Goal: Task Accomplishment & Management: Manage account settings

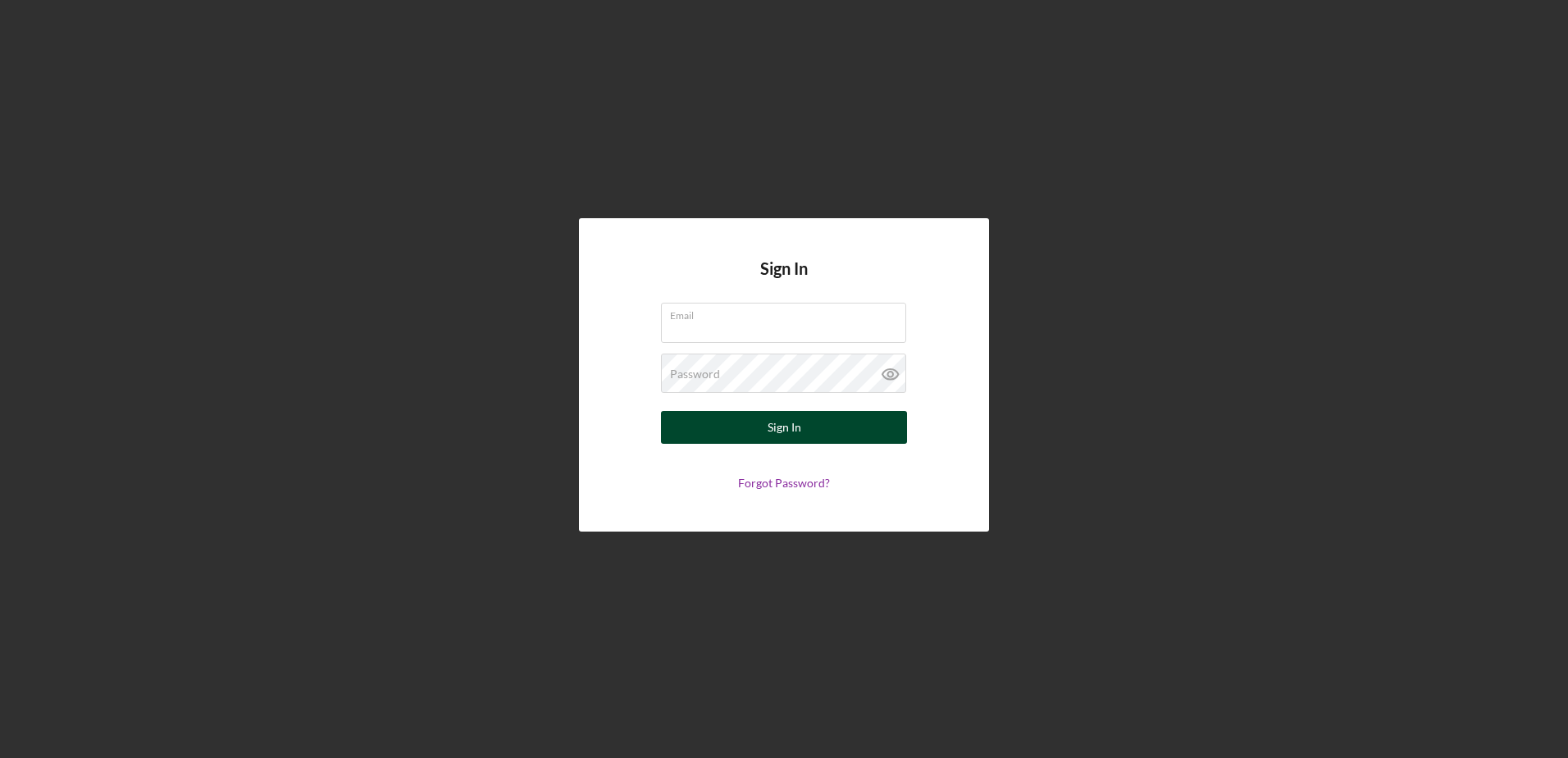
type input "[EMAIL_ADDRESS][DOMAIN_NAME]"
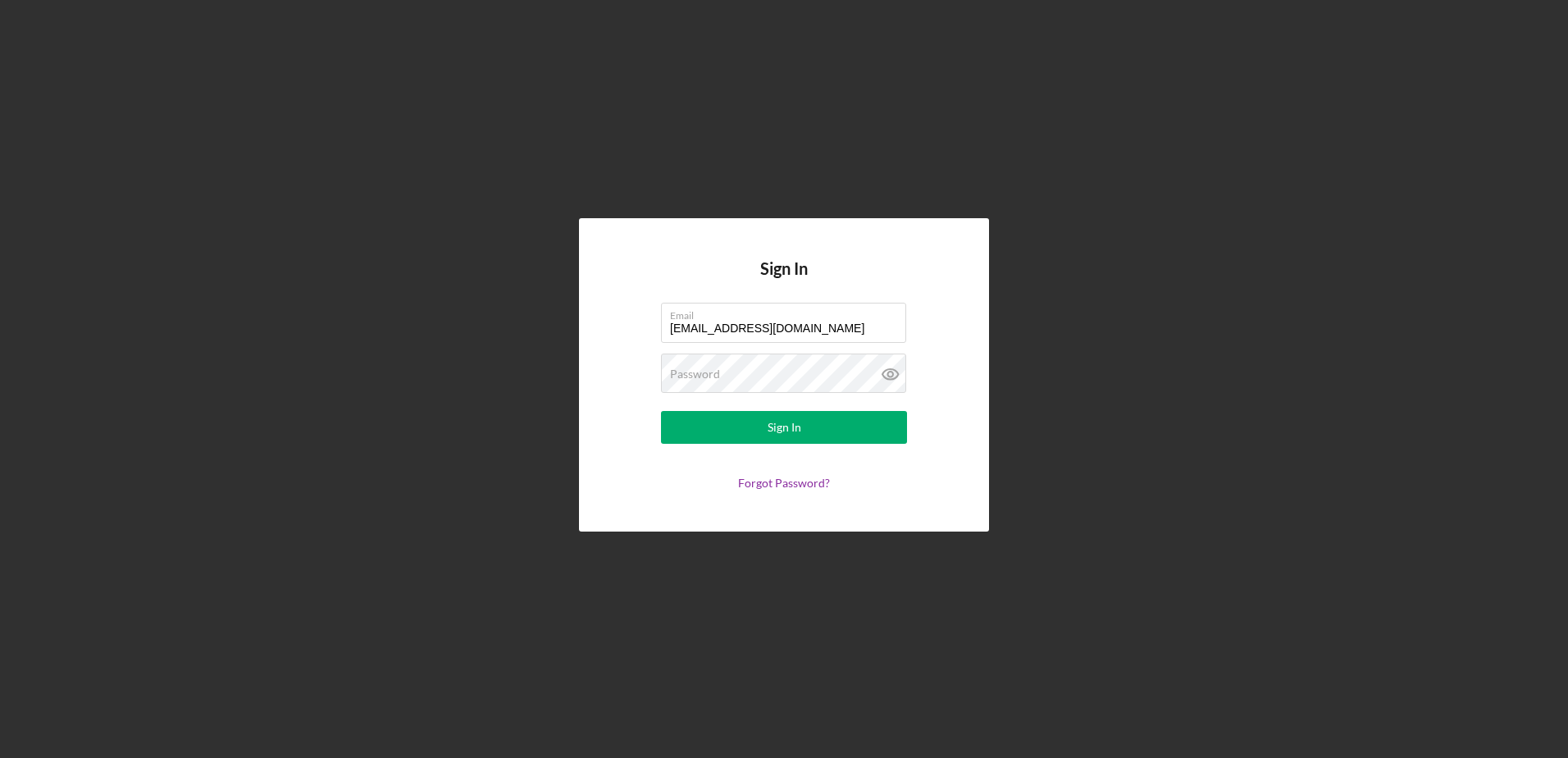
drag, startPoint x: 794, startPoint y: 424, endPoint x: 805, endPoint y: 458, distance: 35.7
click at [794, 424] on div "Sign In" at bounding box center [784, 428] width 33 height 33
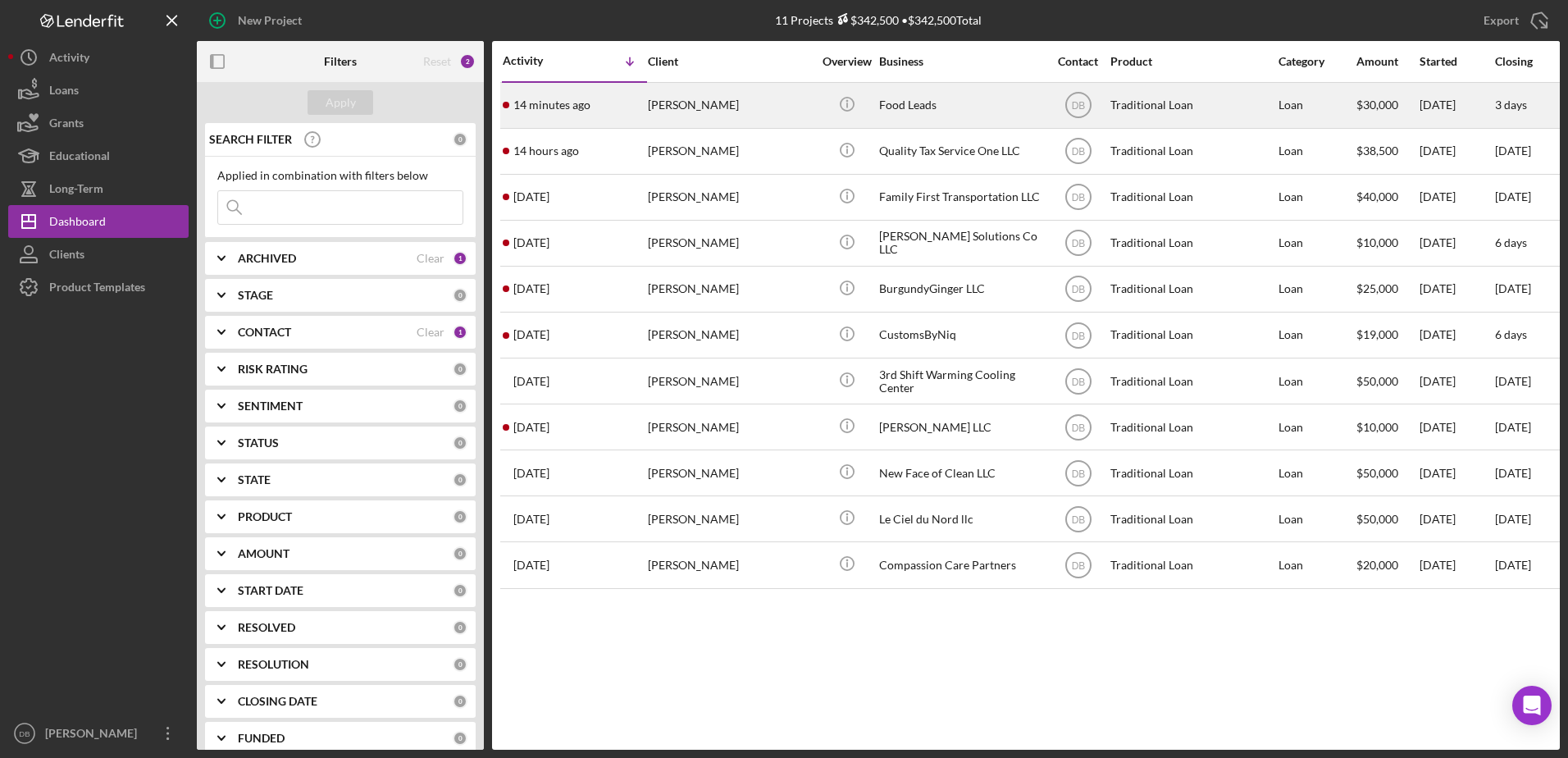
click at [593, 110] on div "14 minutes ago [PERSON_NAME]" at bounding box center [574, 105] width 144 height 44
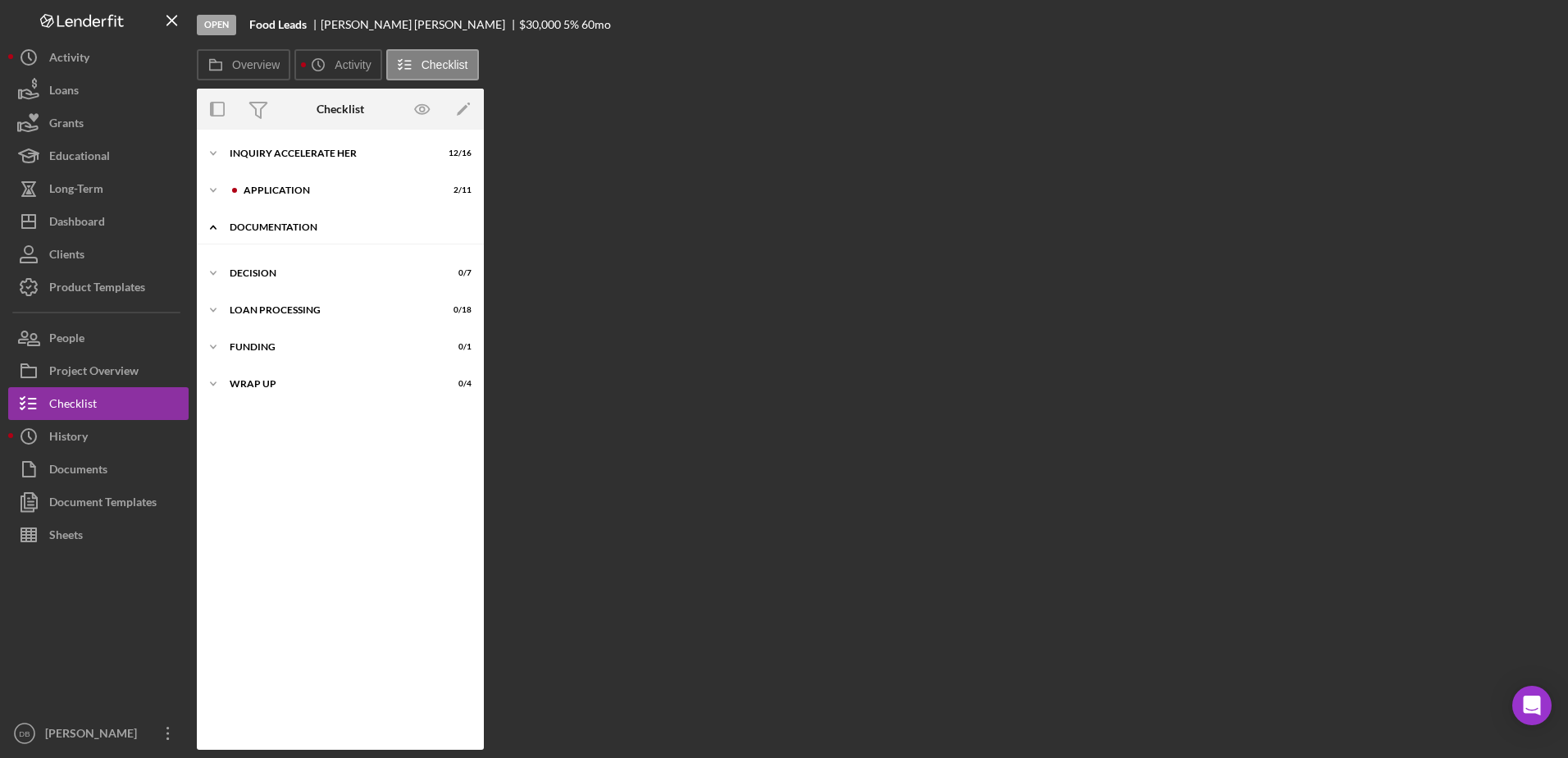
click at [300, 230] on div "Documentation" at bounding box center [346, 228] width 233 height 10
click at [297, 227] on div "Documentation" at bounding box center [353, 228] width 220 height 10
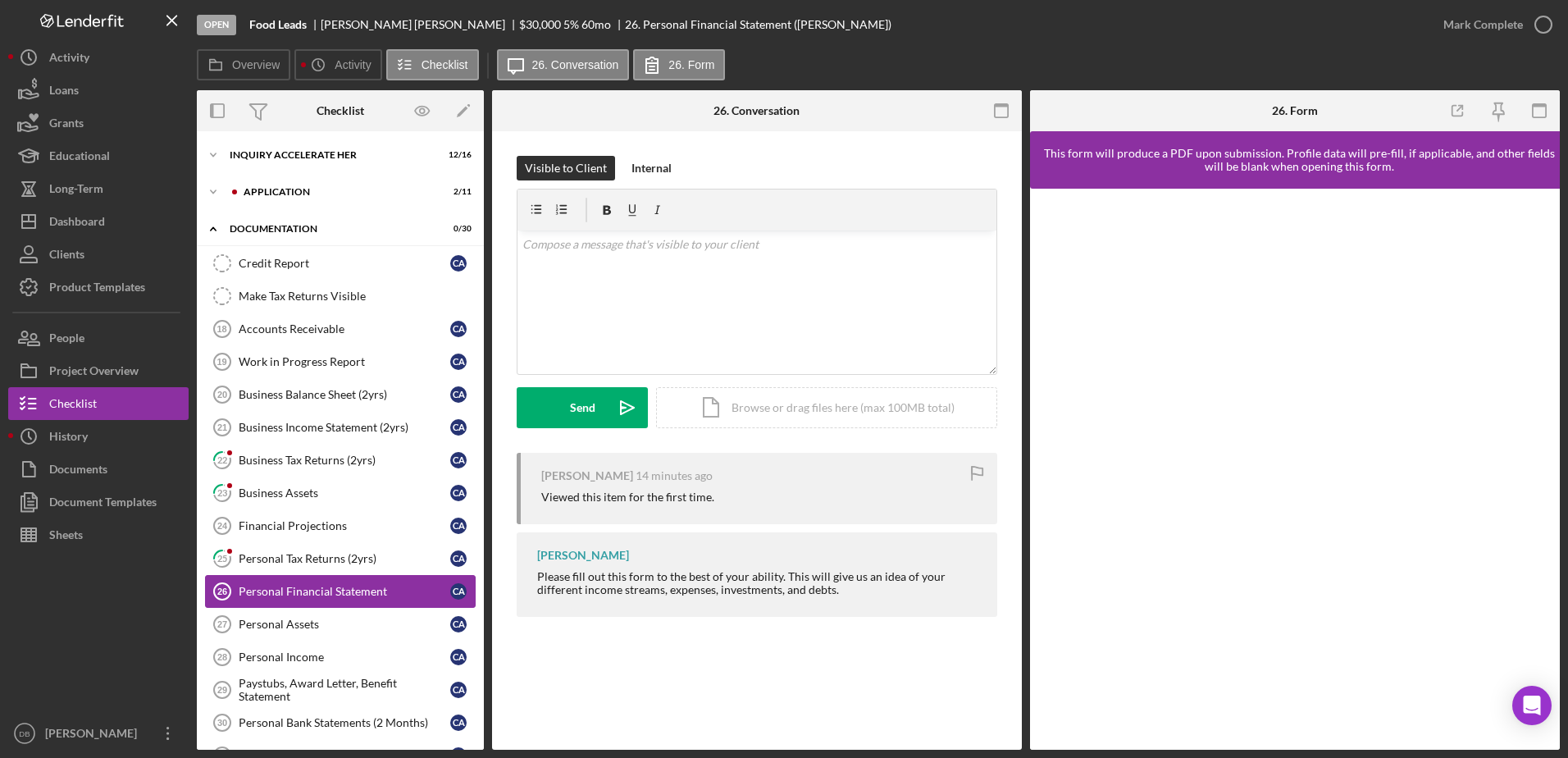
scroll to position [151, 0]
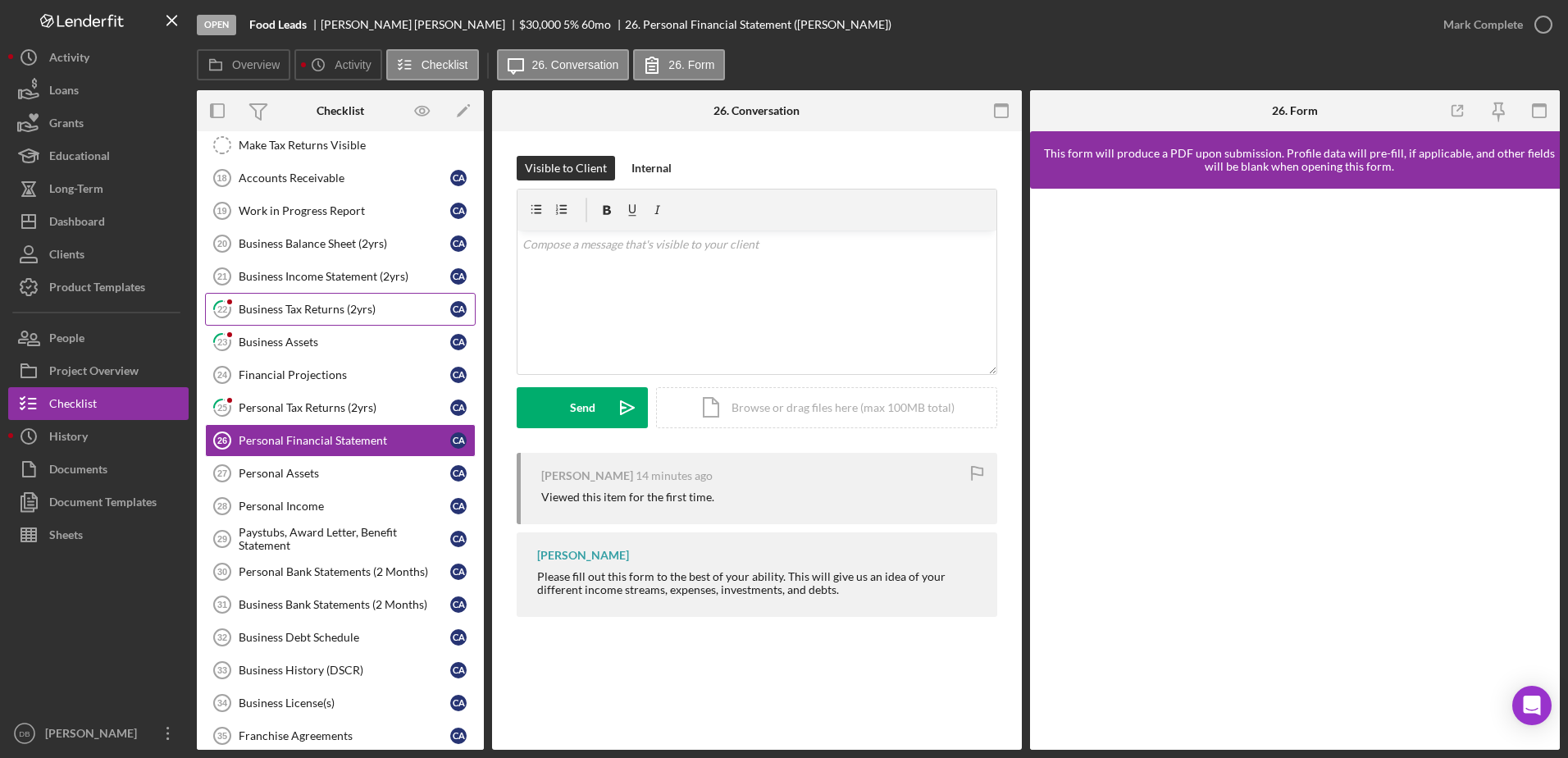
click at [300, 304] on div "Business Tax Returns (2yrs)" at bounding box center [344, 309] width 212 height 13
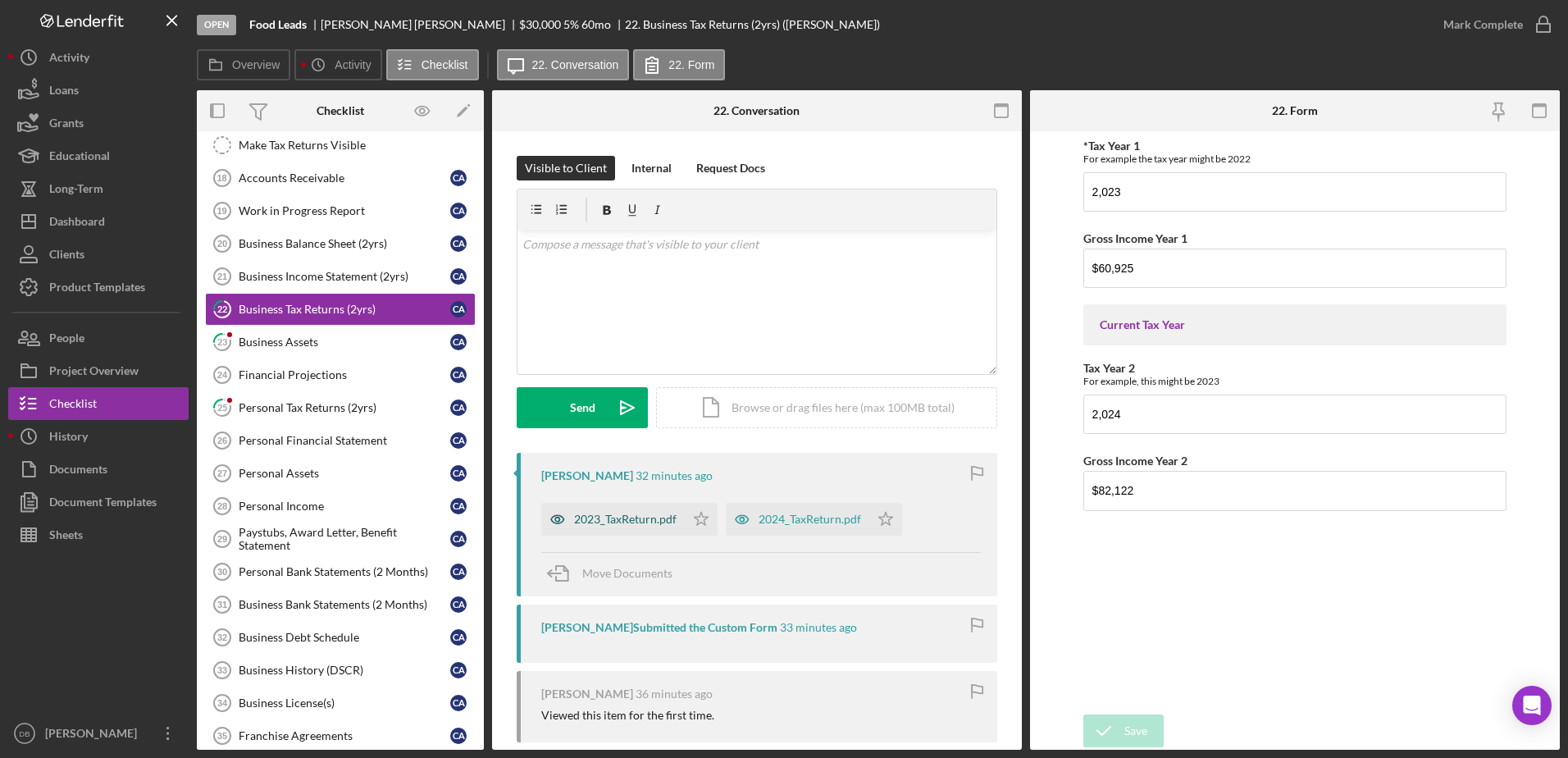
click at [632, 522] on div "2023_TaxReturn.pdf" at bounding box center [625, 519] width 103 height 13
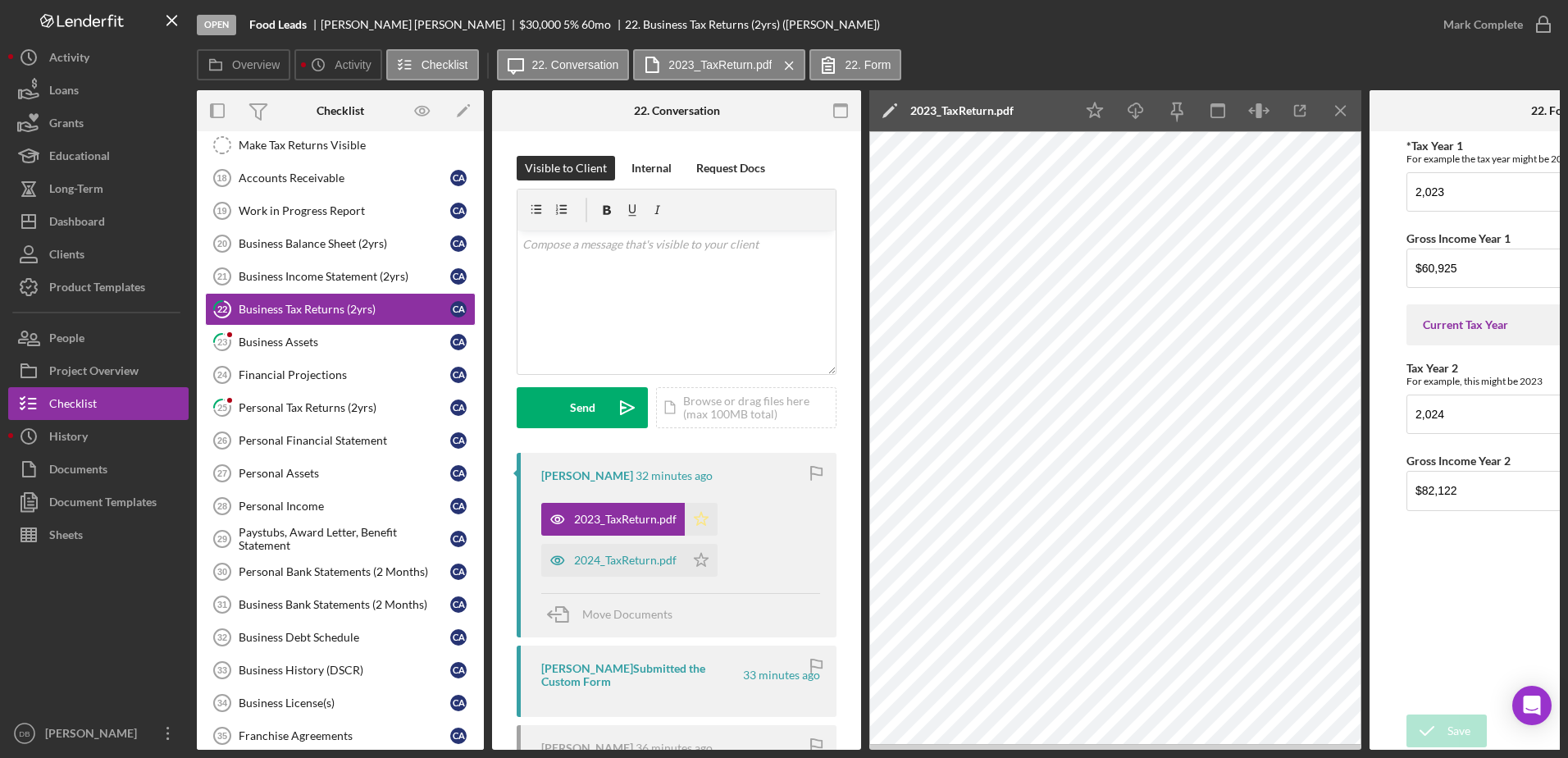
click at [698, 519] on icon "Icon/Star" at bounding box center [702, 520] width 33 height 33
click at [705, 568] on icon "Icon/Star" at bounding box center [702, 561] width 33 height 33
click at [1538, 16] on icon "button" at bounding box center [1544, 24] width 41 height 41
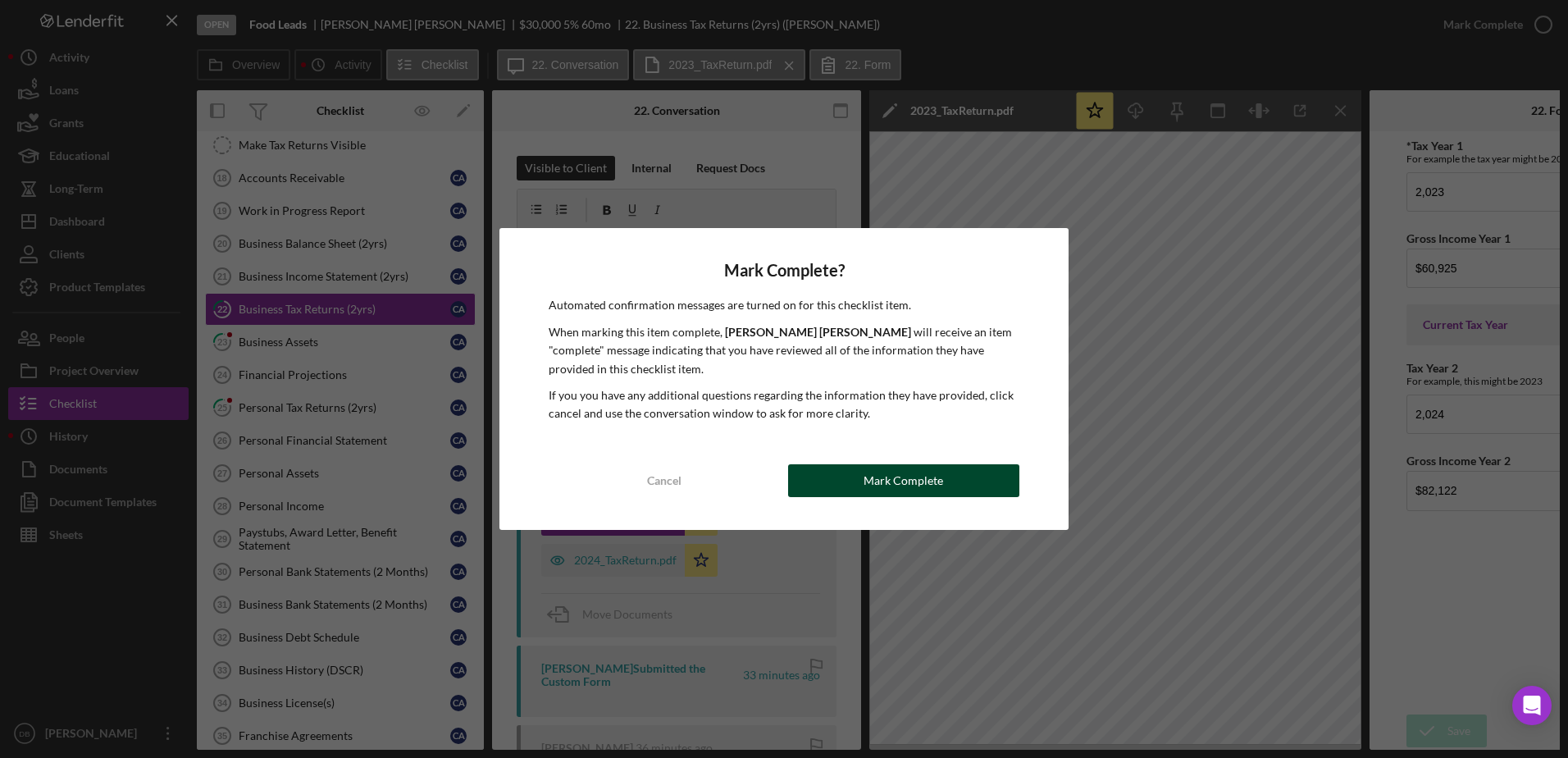
click at [935, 495] on div "Mark Complete" at bounding box center [903, 482] width 79 height 33
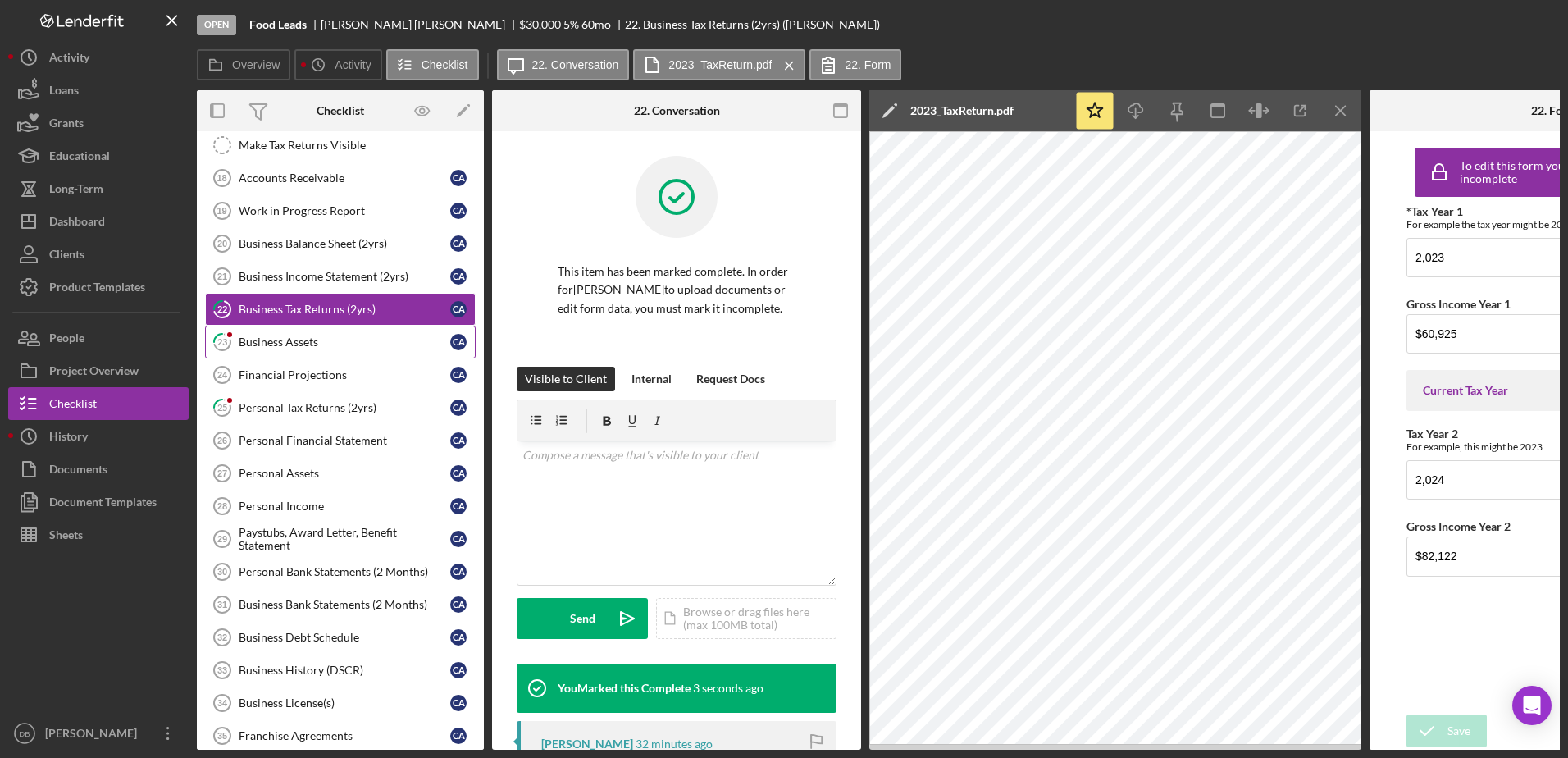
click at [241, 344] on icon "23" at bounding box center [223, 342] width 41 height 41
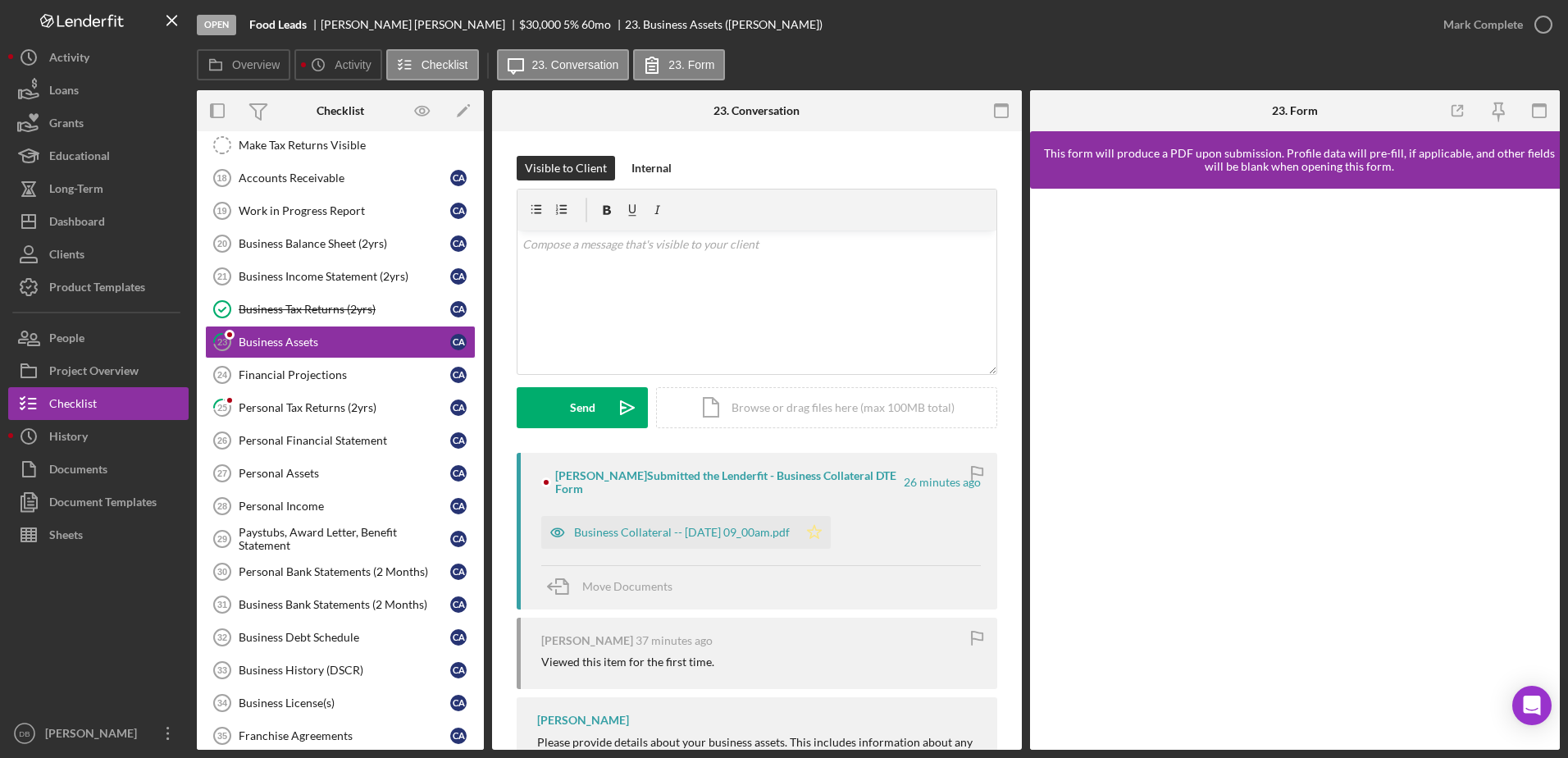
click at [829, 529] on icon "Icon/Star" at bounding box center [814, 532] width 33 height 33
click at [1492, 35] on div "Mark Complete" at bounding box center [1483, 24] width 79 height 33
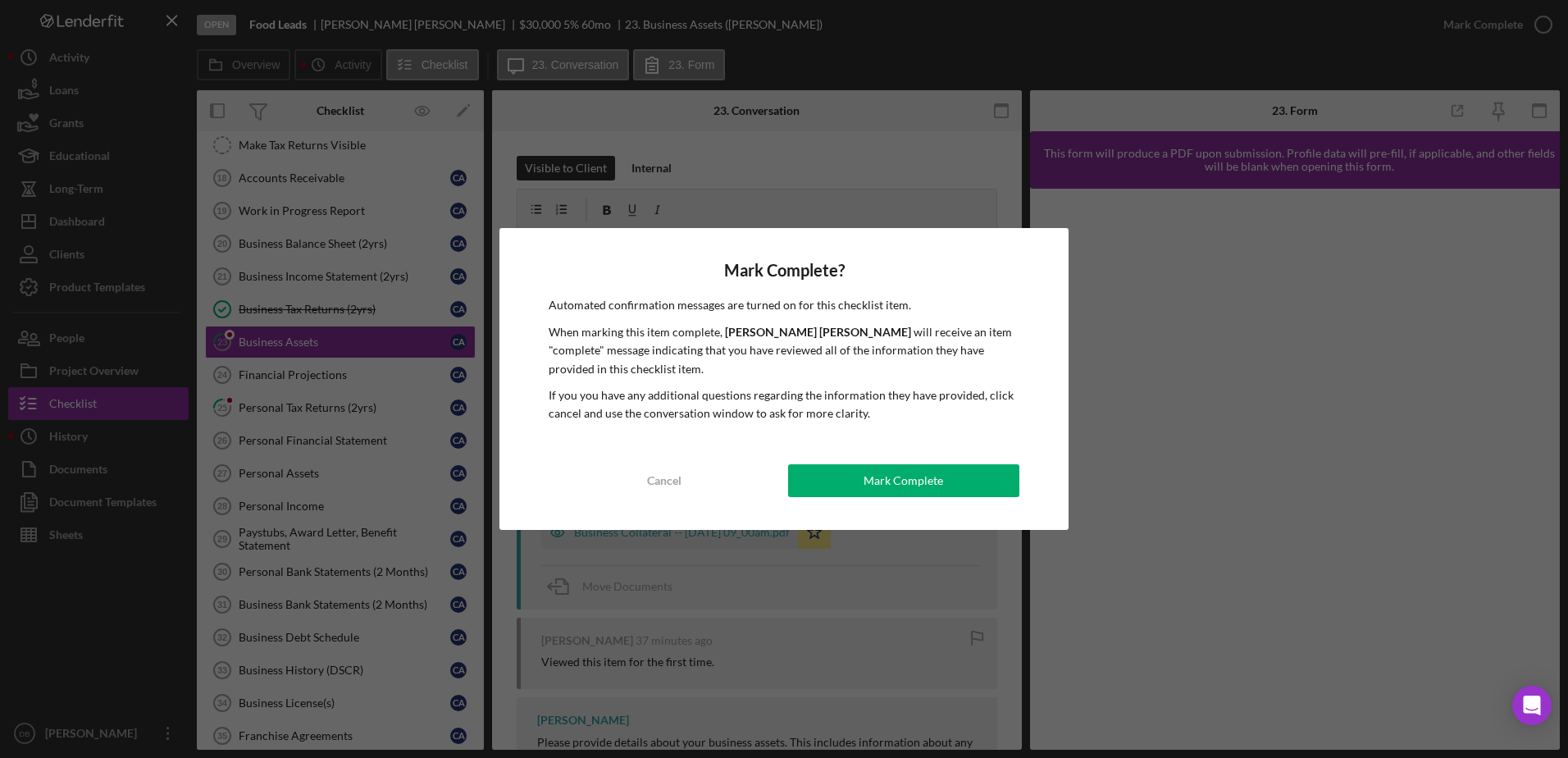
click at [885, 477] on div "Mark Complete" at bounding box center [903, 482] width 79 height 33
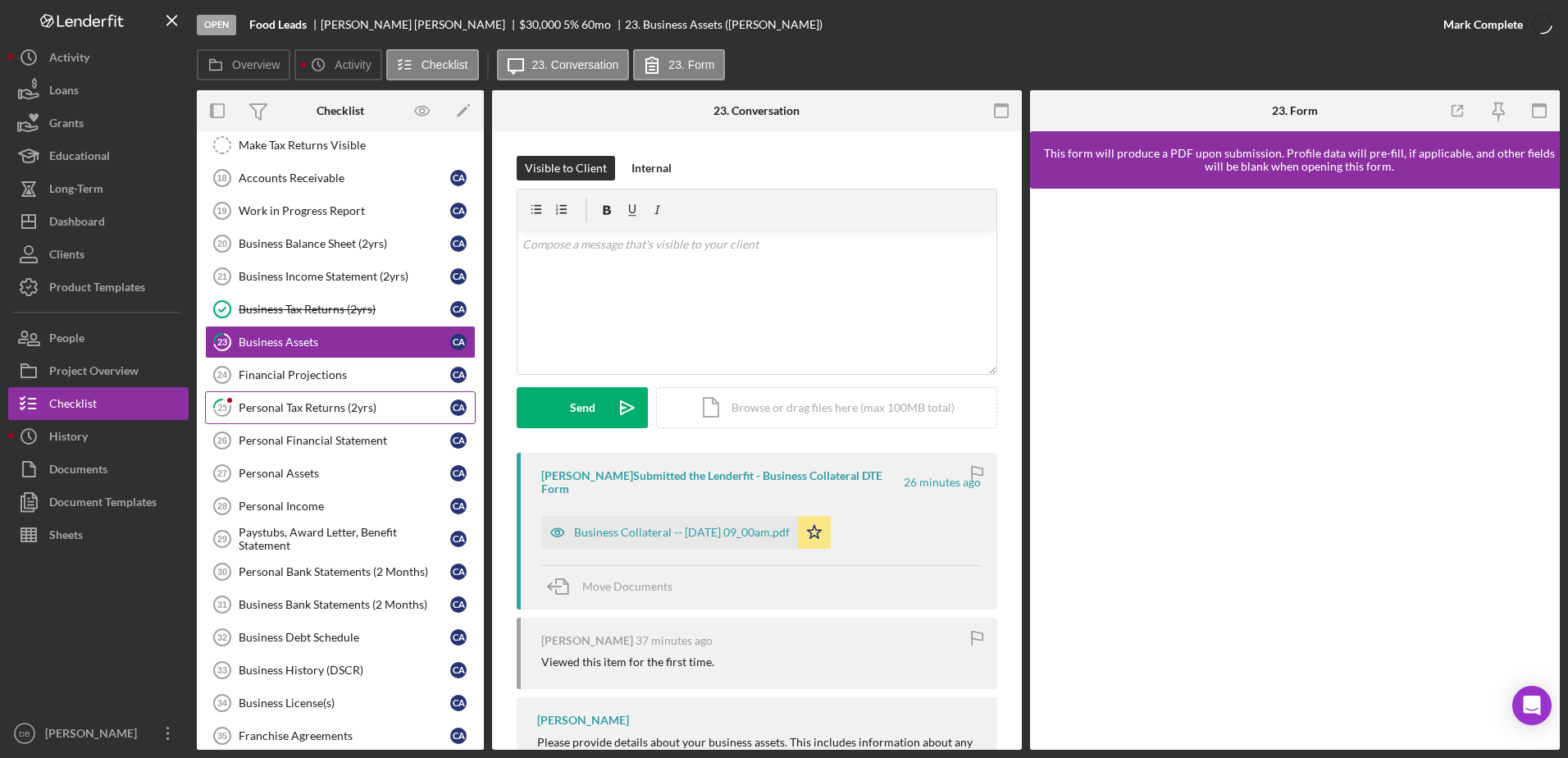
click at [383, 410] on div "Personal Tax Returns (2yrs)" at bounding box center [344, 407] width 212 height 13
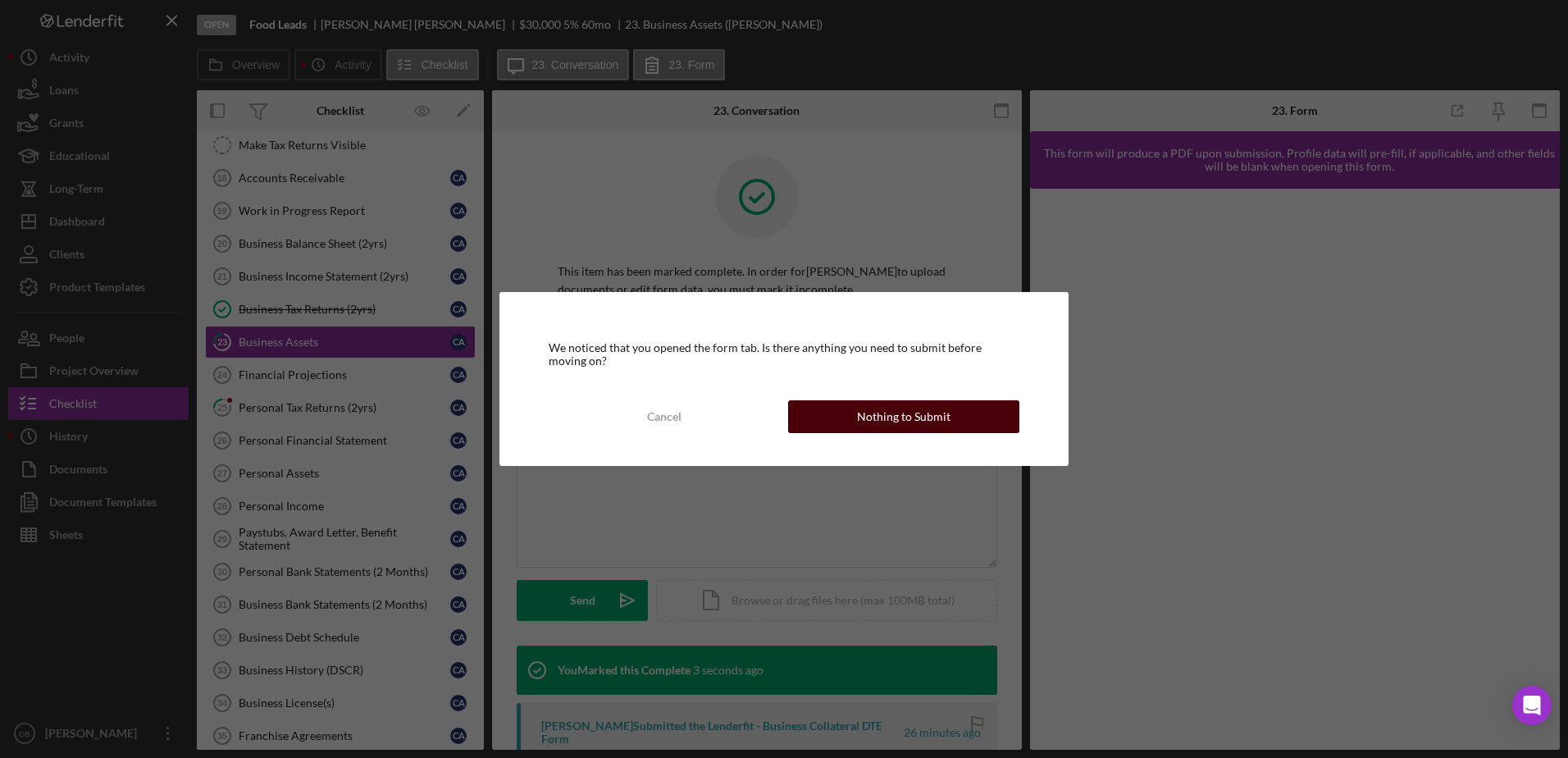
click at [900, 420] on div "Nothing to Submit" at bounding box center [904, 417] width 94 height 33
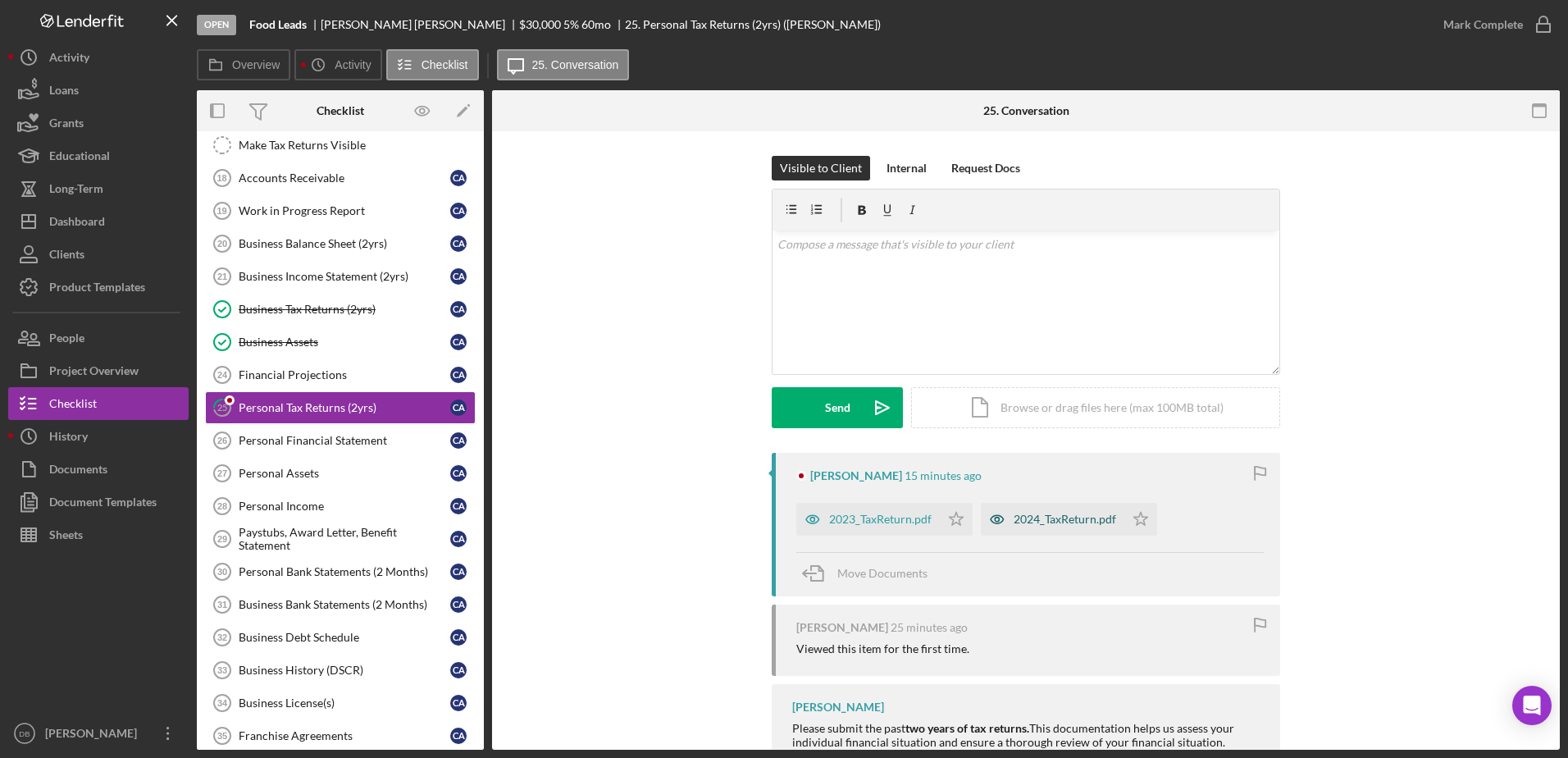
click at [949, 516] on icon "Icon/Star" at bounding box center [957, 520] width 33 height 33
click at [1130, 521] on icon "Icon/Star" at bounding box center [1141, 520] width 33 height 33
click at [1503, 36] on div "Mark Complete" at bounding box center [1483, 24] width 79 height 33
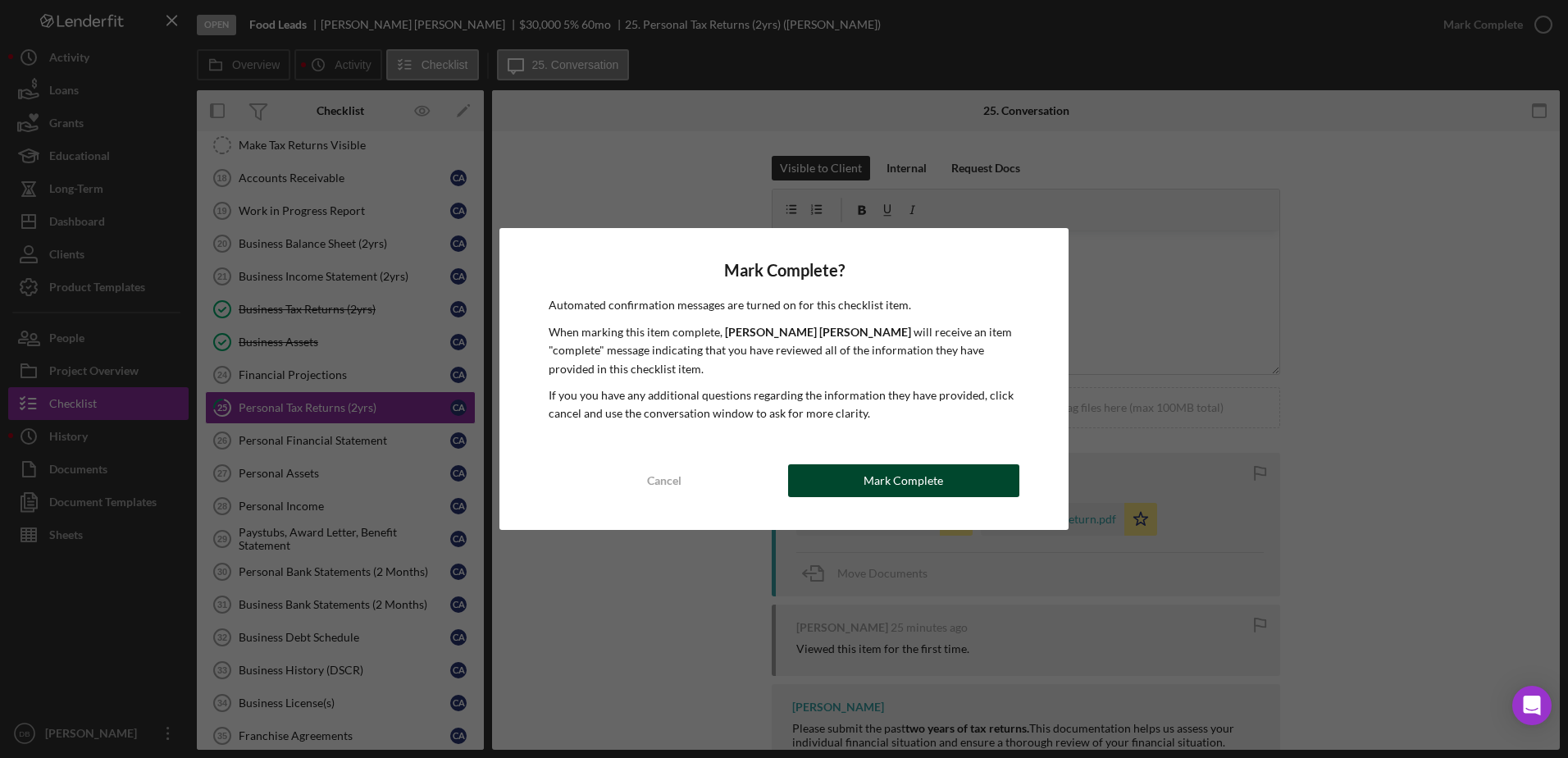
click at [898, 475] on div "Mark Complete" at bounding box center [903, 482] width 79 height 33
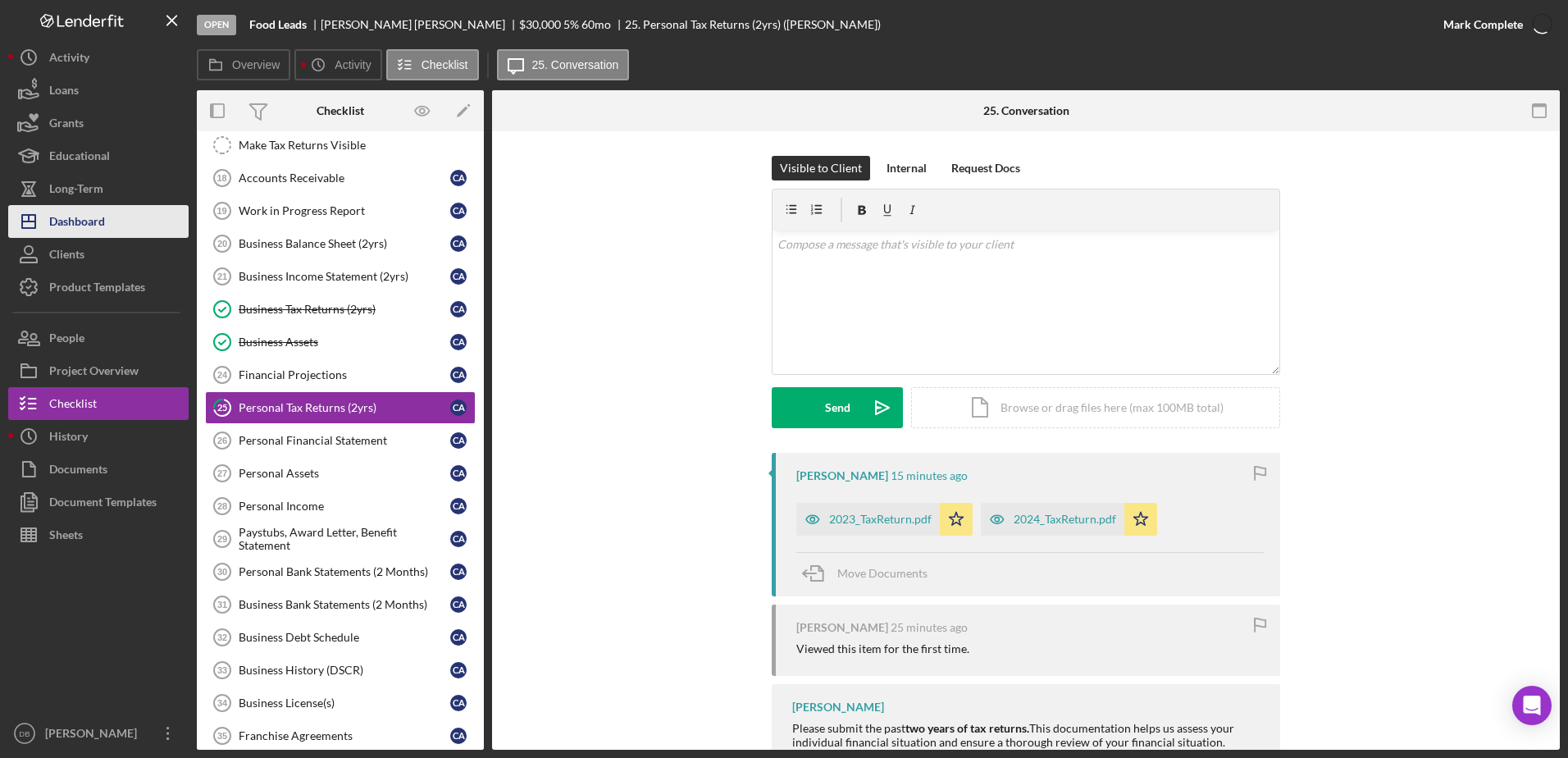
click at [106, 213] on button "Icon/Dashboard Dashboard" at bounding box center [98, 222] width 181 height 33
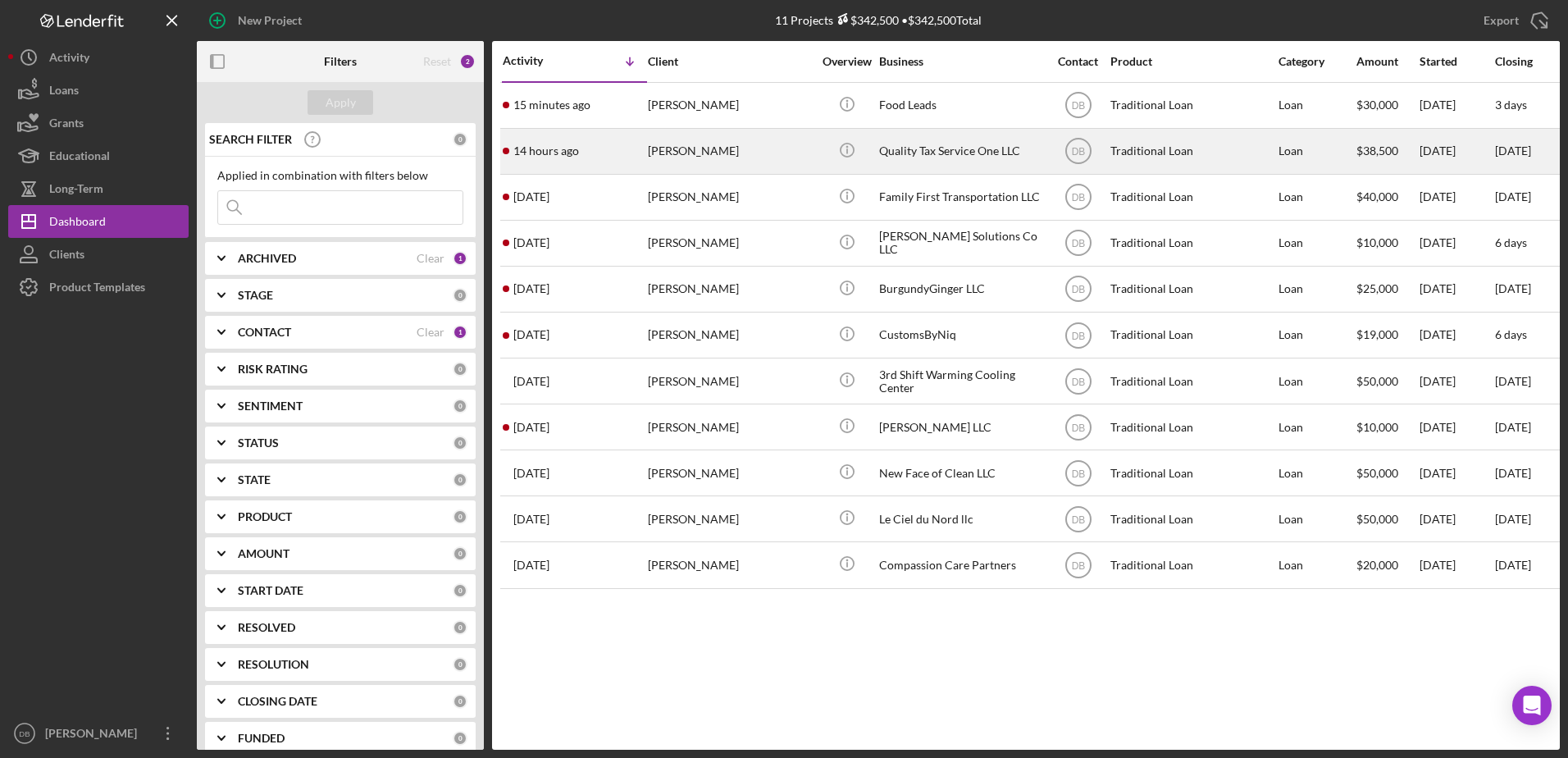
drag, startPoint x: 105, startPoint y: 212, endPoint x: 588, endPoint y: 147, distance: 487.4
click at [588, 147] on div "14 hours ago [PERSON_NAME]" at bounding box center [574, 151] width 144 height 44
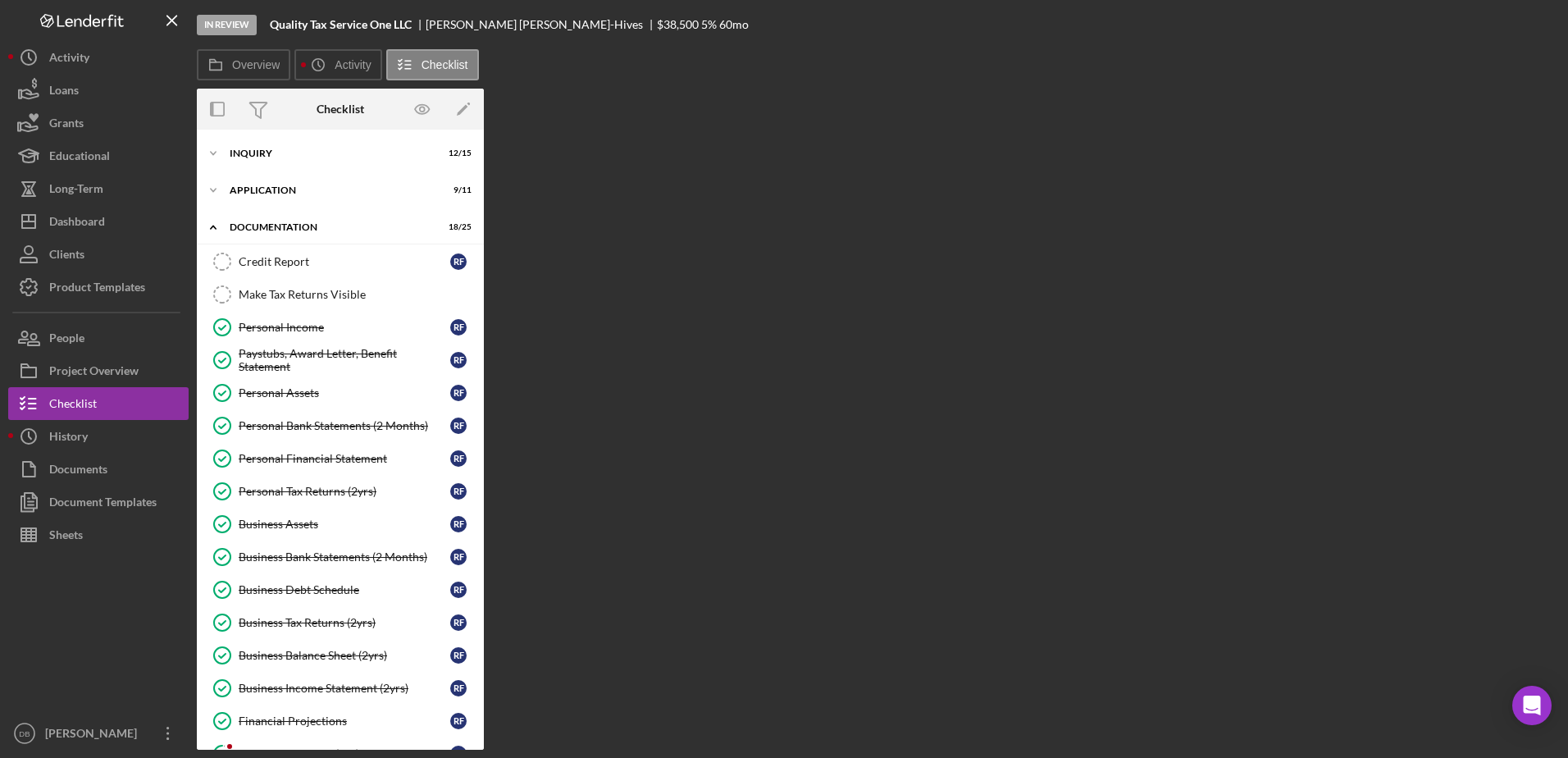
scroll to position [443, 0]
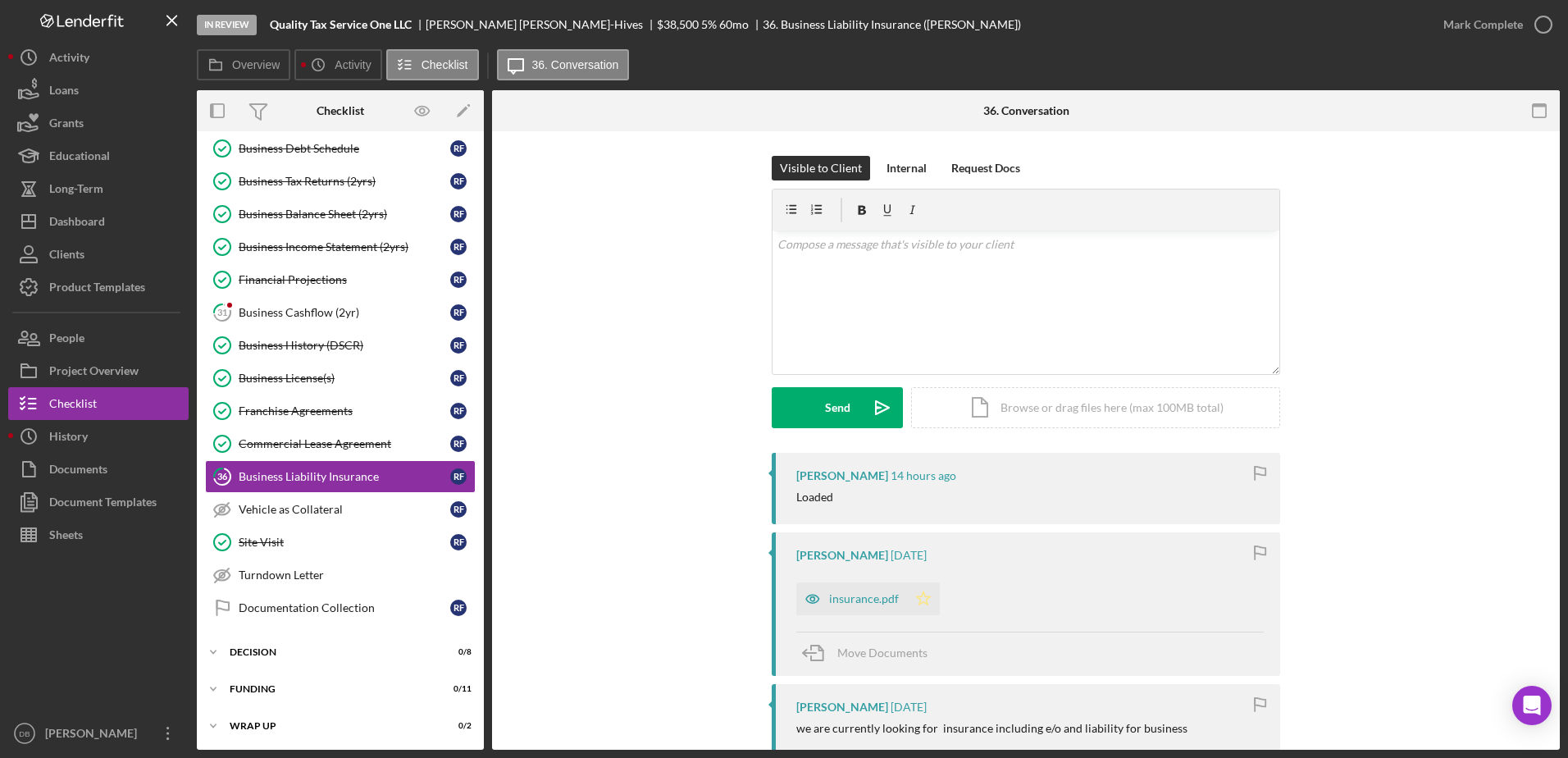
click at [922, 601] on icon "Icon/Star" at bounding box center [924, 600] width 33 height 33
click at [1481, 31] on div "Mark Complete" at bounding box center [1483, 24] width 79 height 33
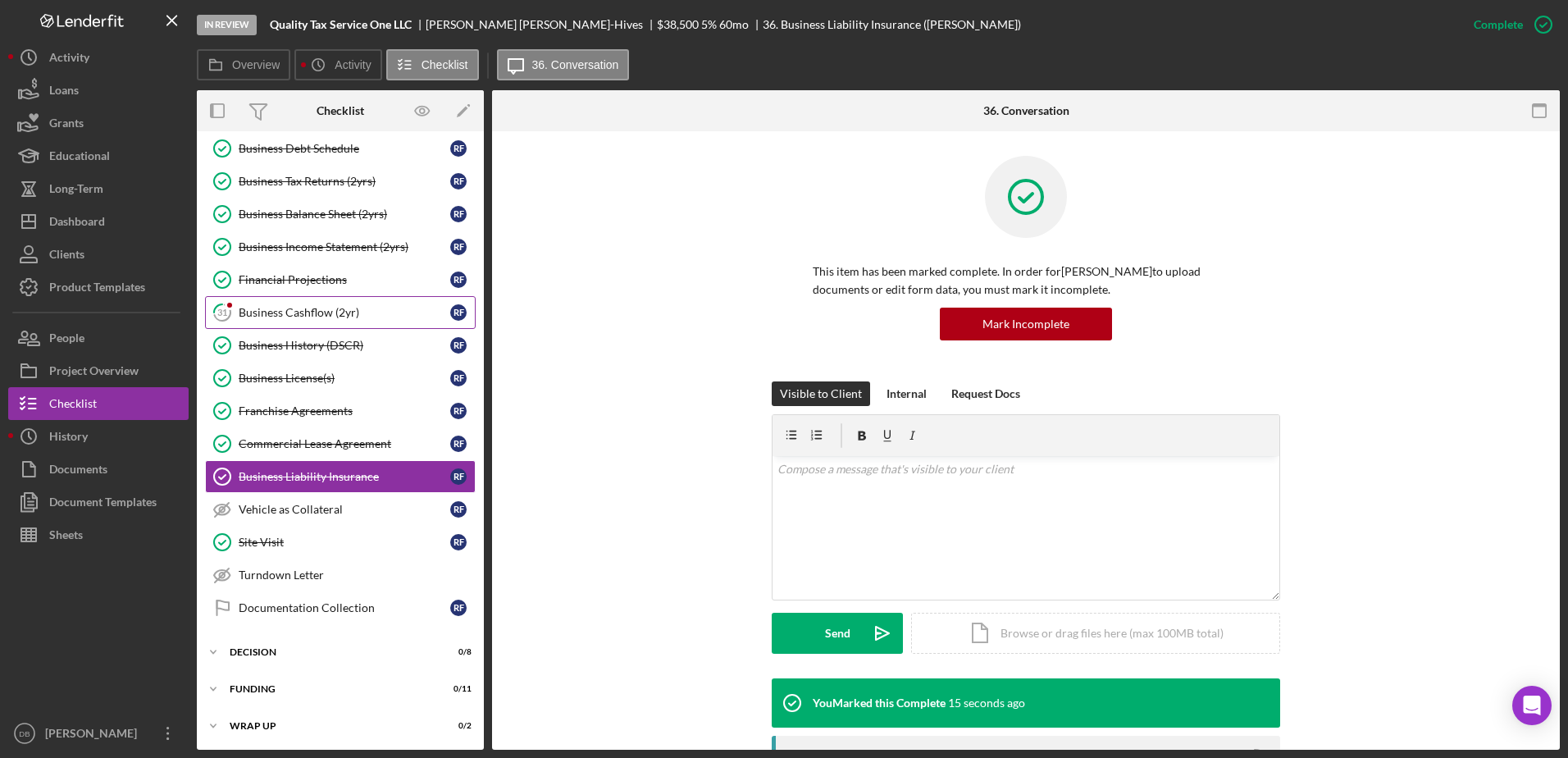
click at [294, 303] on link "31 Business Cashflow (2yr) R F" at bounding box center [340, 313] width 270 height 33
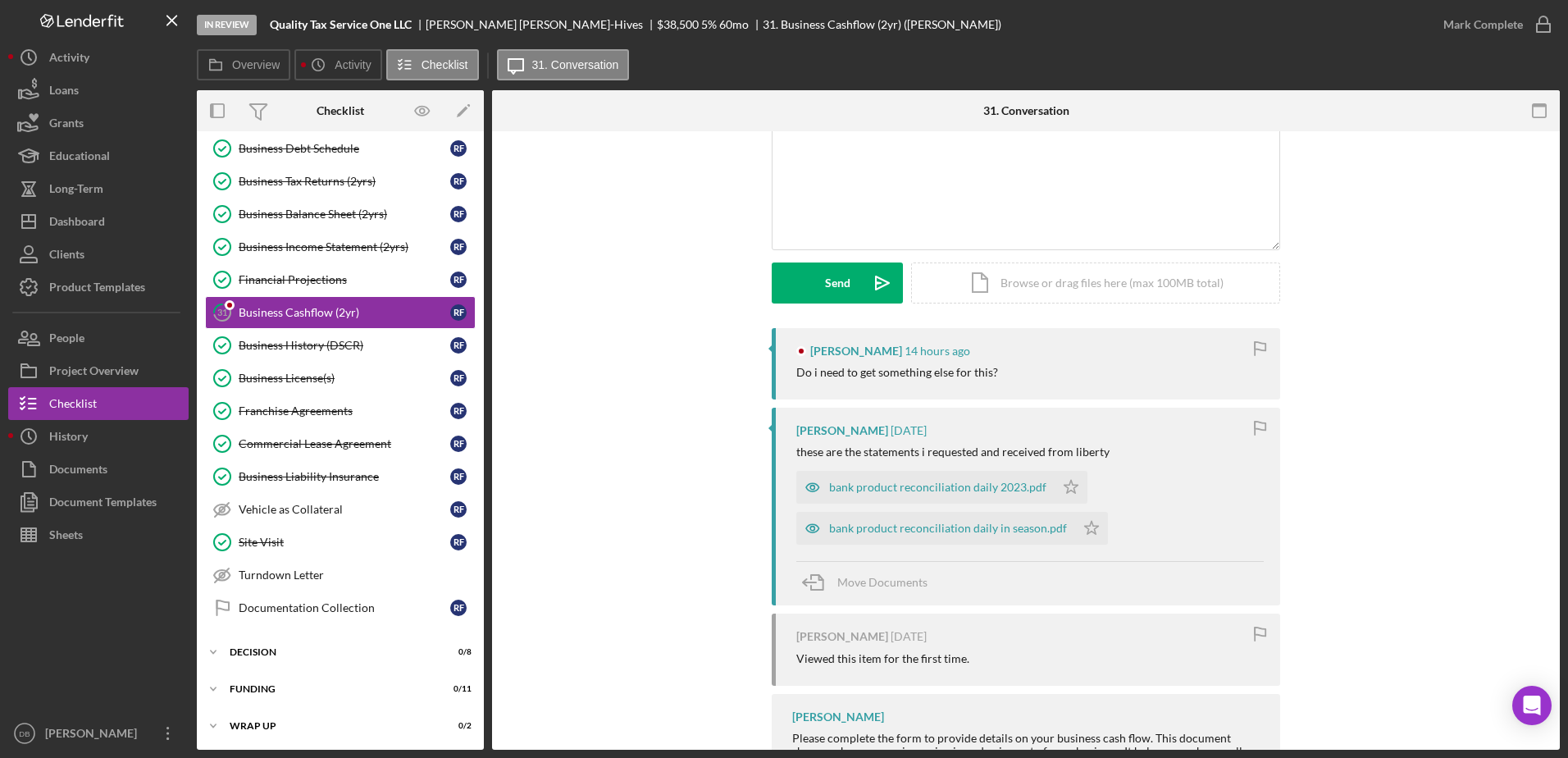
scroll to position [164, 0]
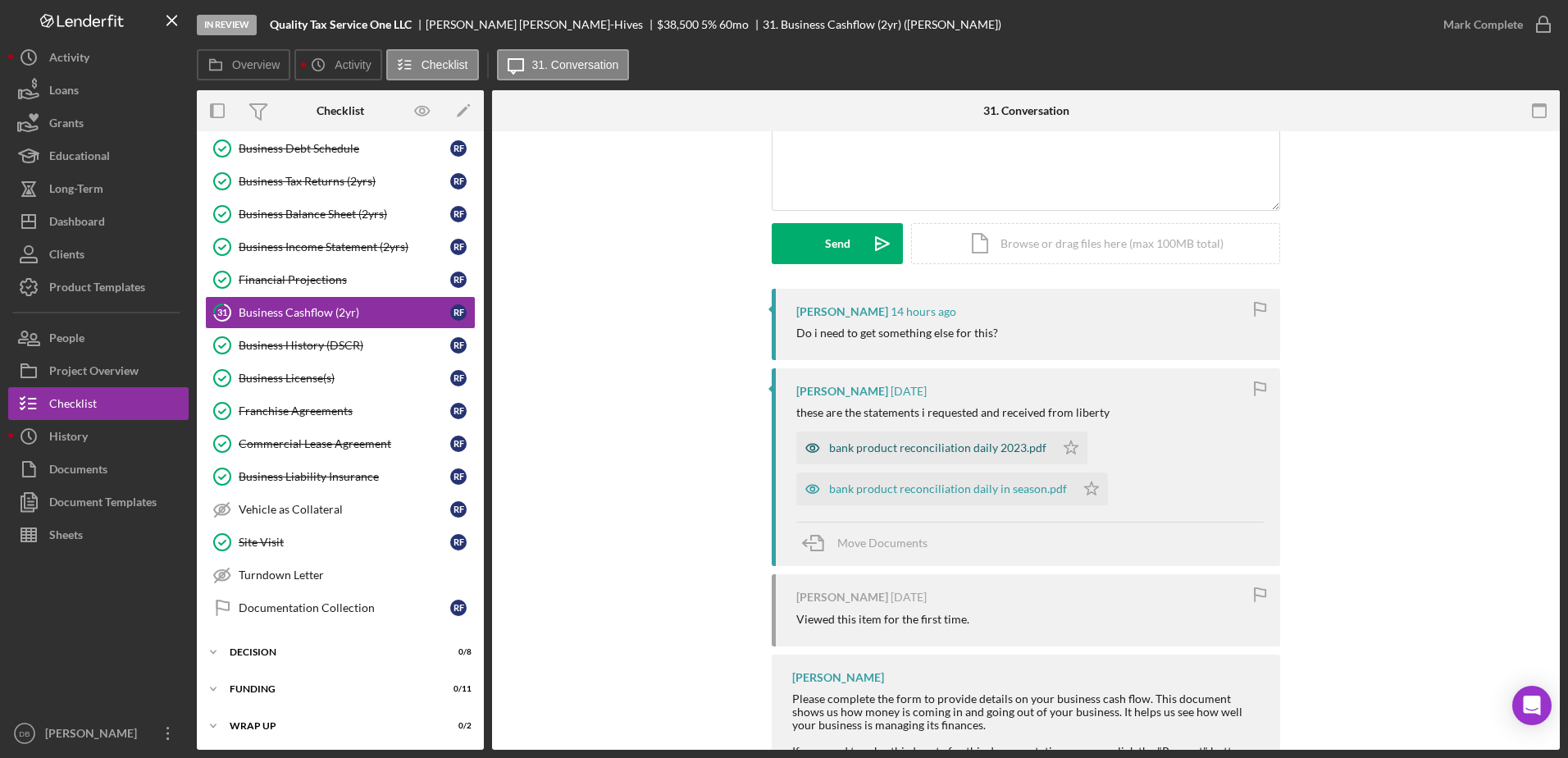
click at [951, 451] on div "bank product reconciliation daily 2023.pdf" at bounding box center [937, 447] width 218 height 13
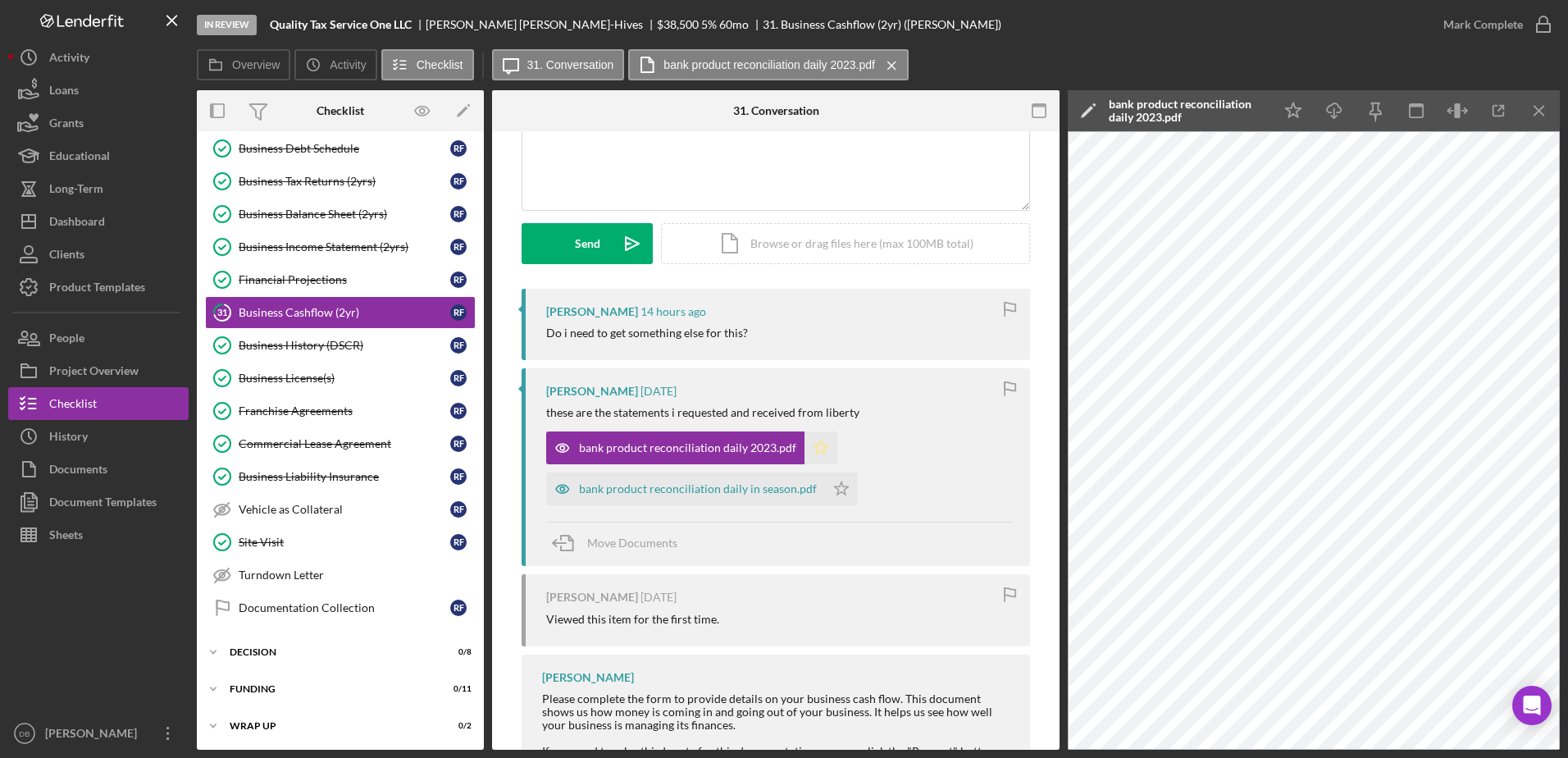
click at [817, 447] on icon "Icon/Star" at bounding box center [821, 448] width 33 height 33
click at [835, 489] on polygon "button" at bounding box center [842, 488] width 14 height 13
click at [0, 0] on icon "button" at bounding box center [0, 0] width 0 height 0
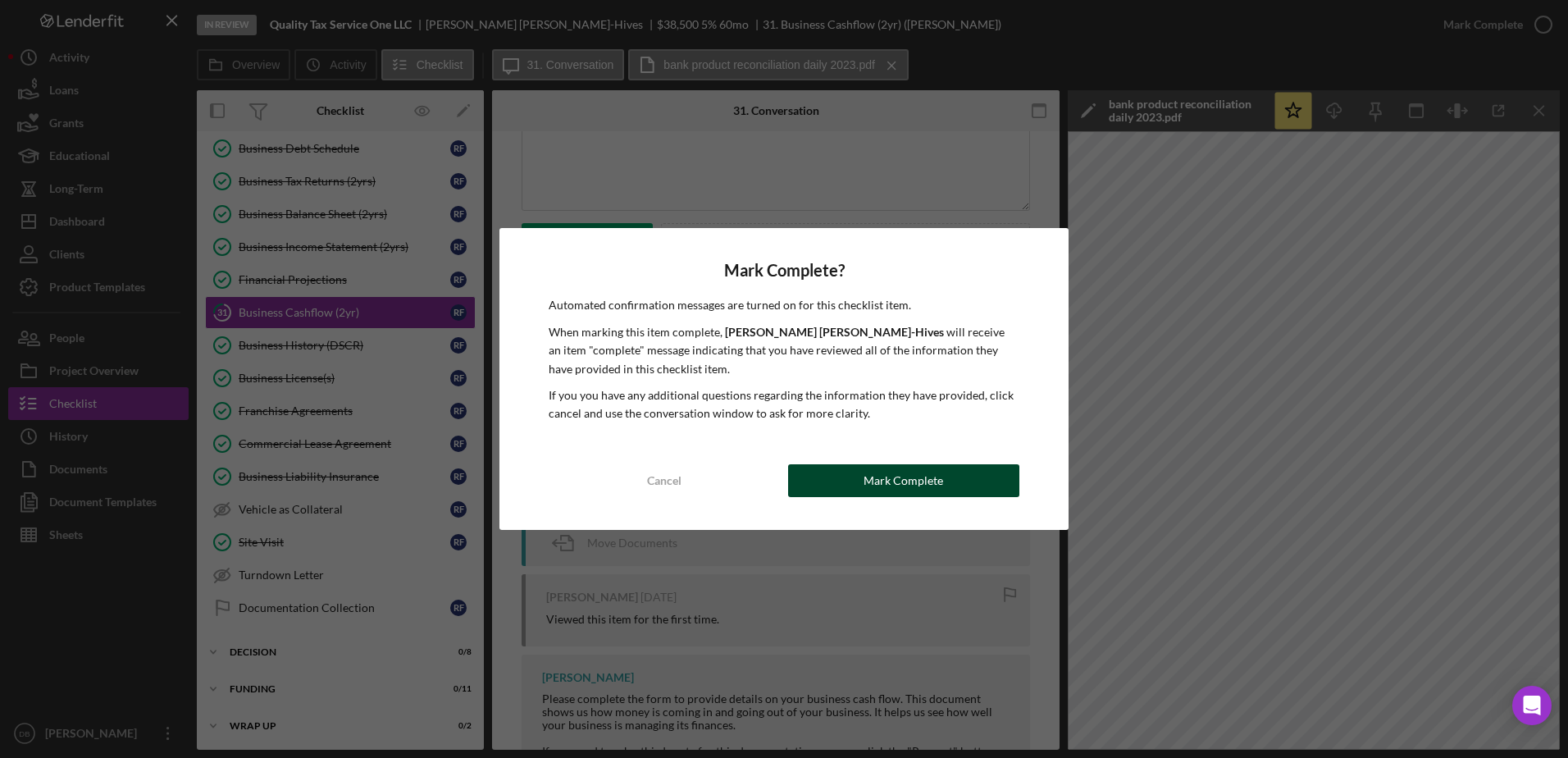
click at [951, 483] on button "Mark Complete" at bounding box center [903, 482] width 231 height 33
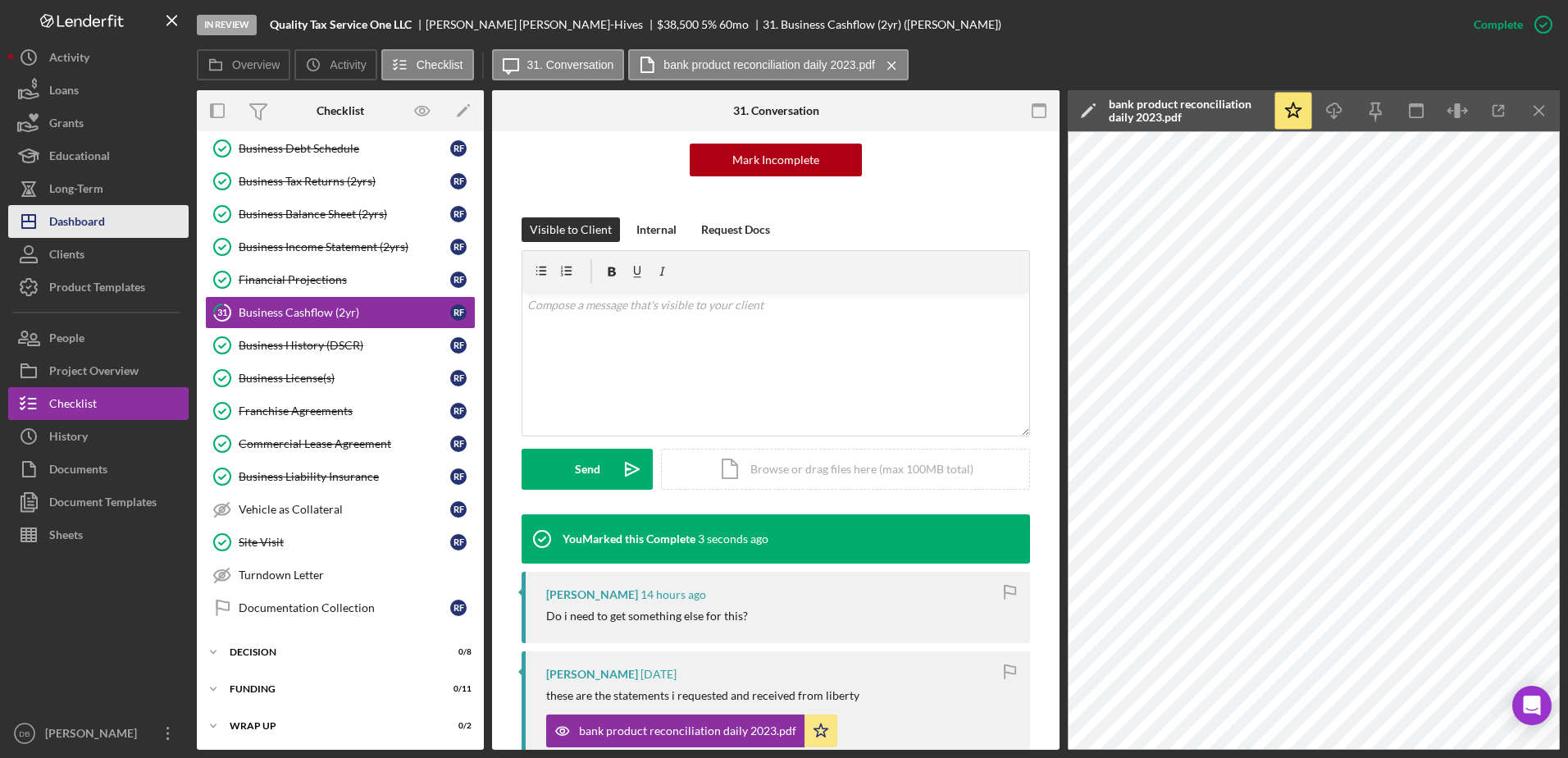
click at [122, 225] on button "Icon/Dashboard Dashboard" at bounding box center [98, 222] width 181 height 33
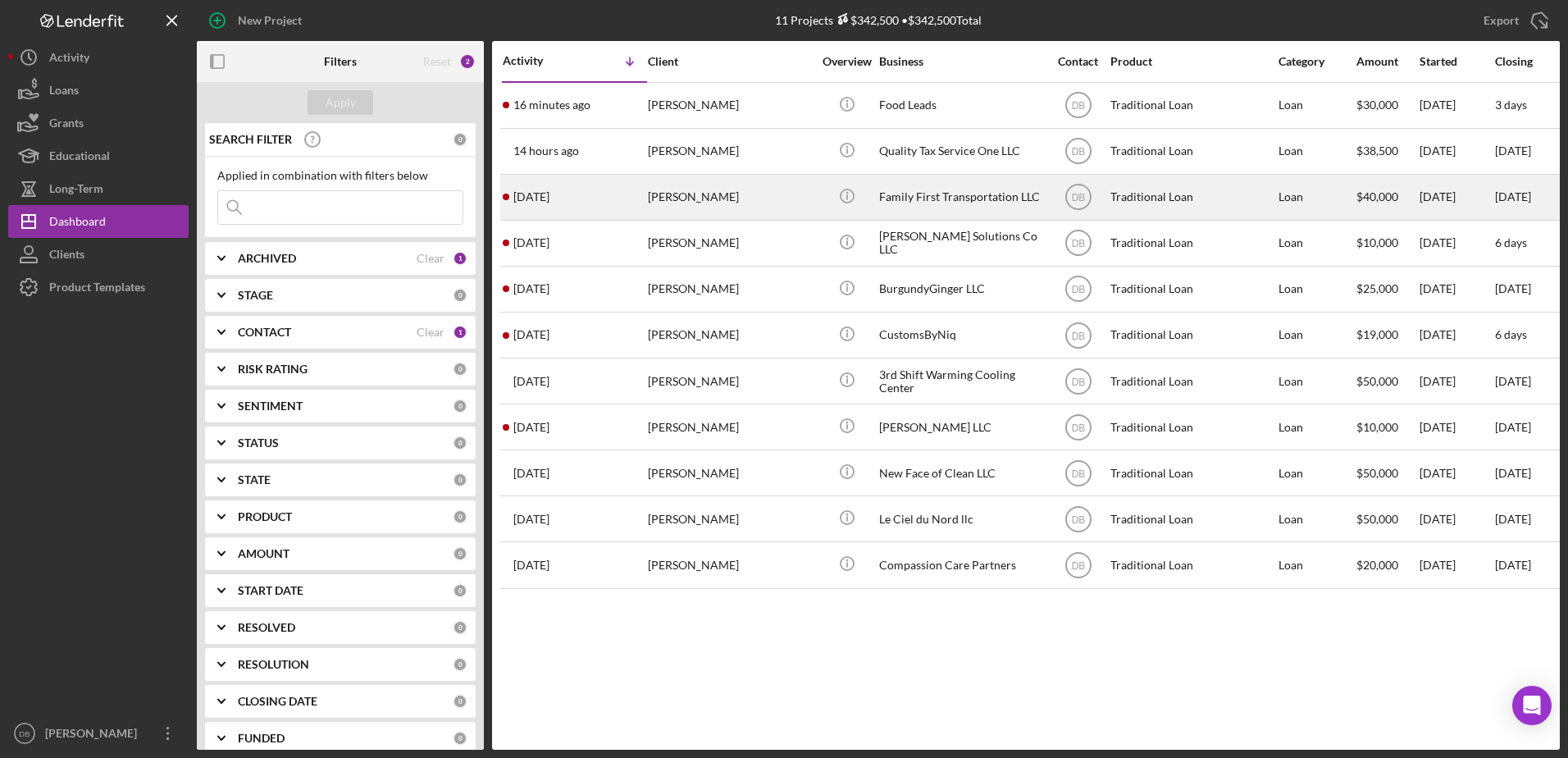
click at [692, 212] on div "[PERSON_NAME]" at bounding box center [730, 197] width 164 height 44
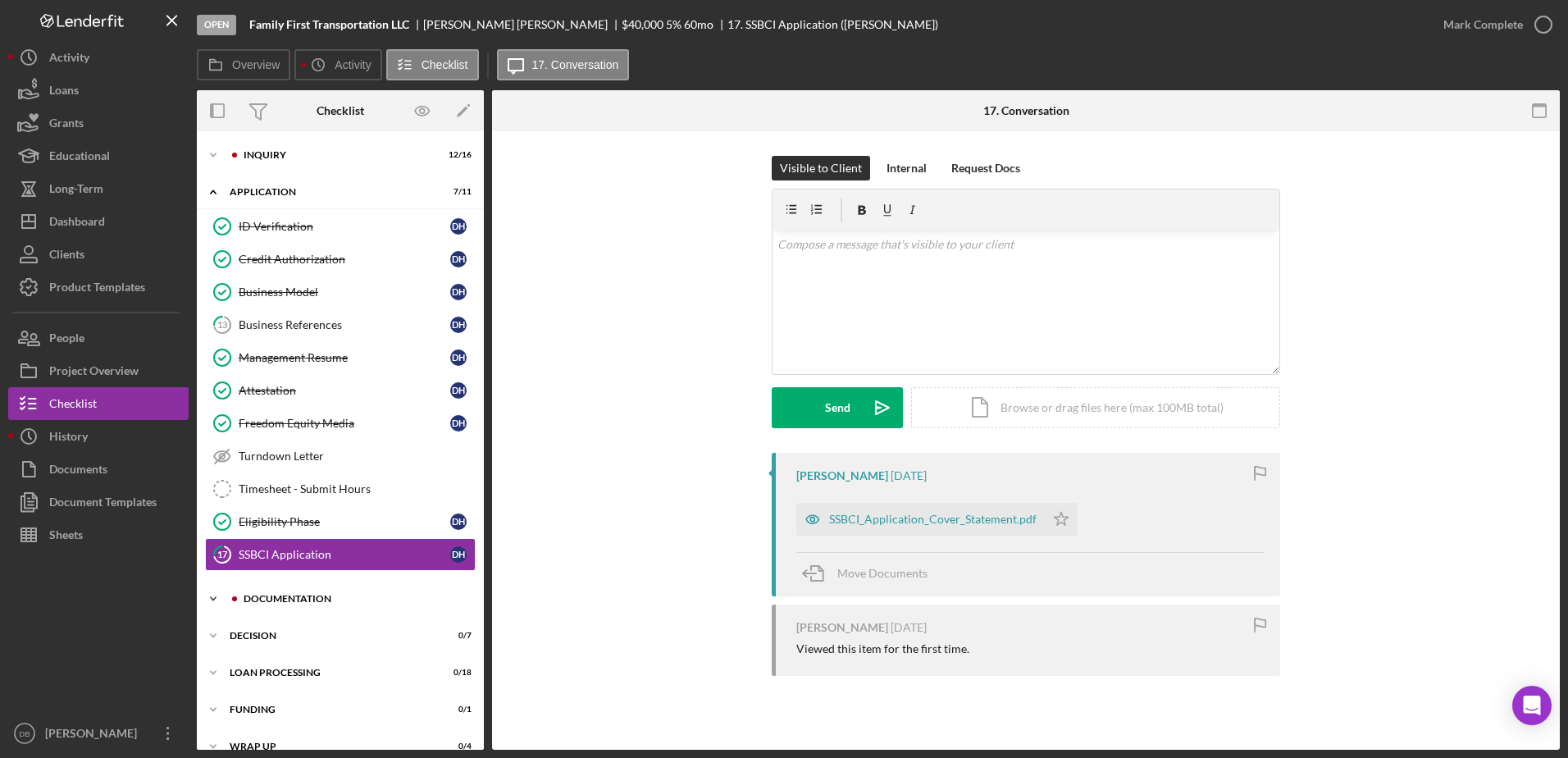
click at [270, 598] on div "Documentation" at bounding box center [353, 599] width 220 height 10
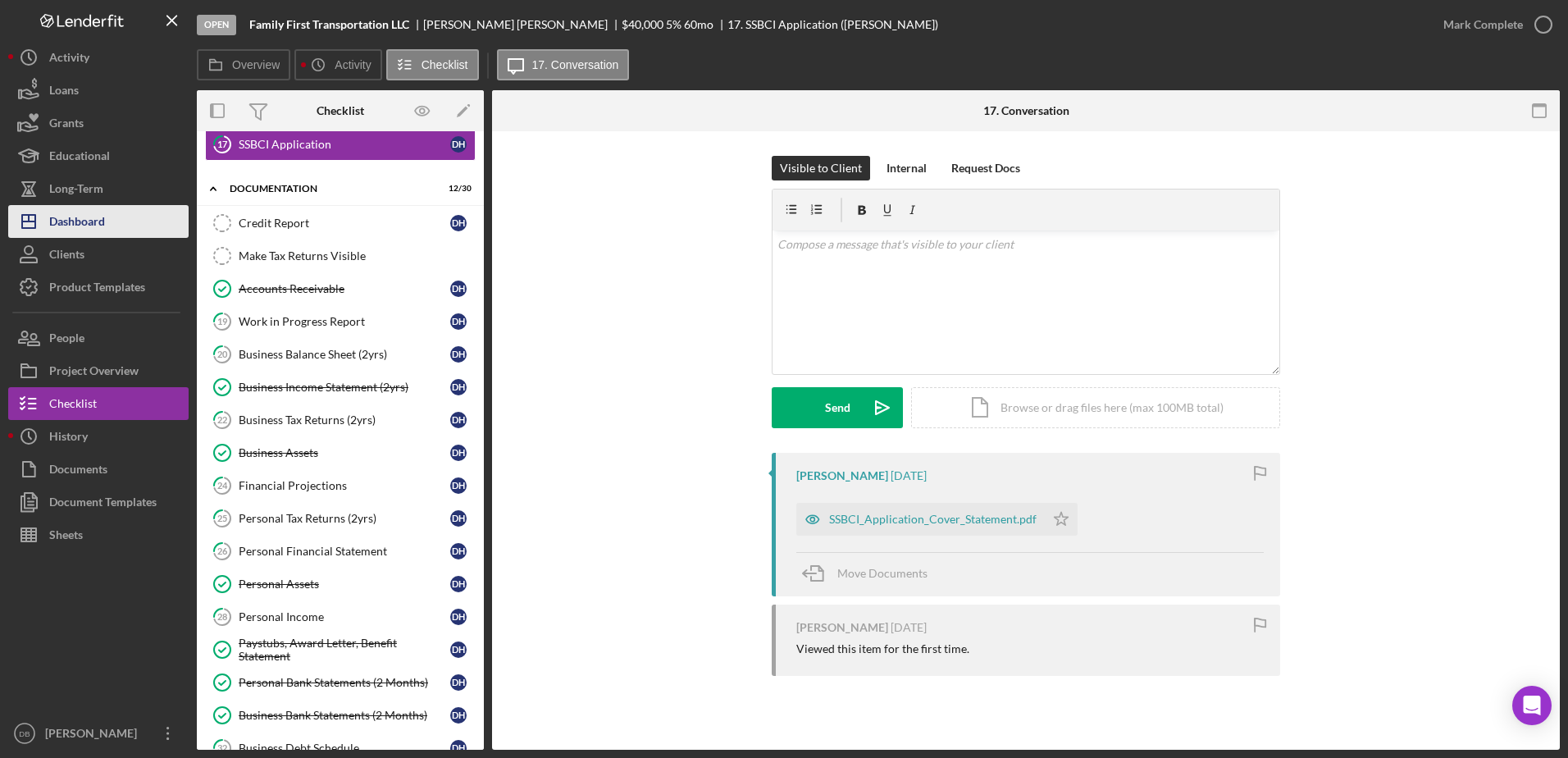
click at [95, 206] on div "Dashboard" at bounding box center [76, 224] width 56 height 37
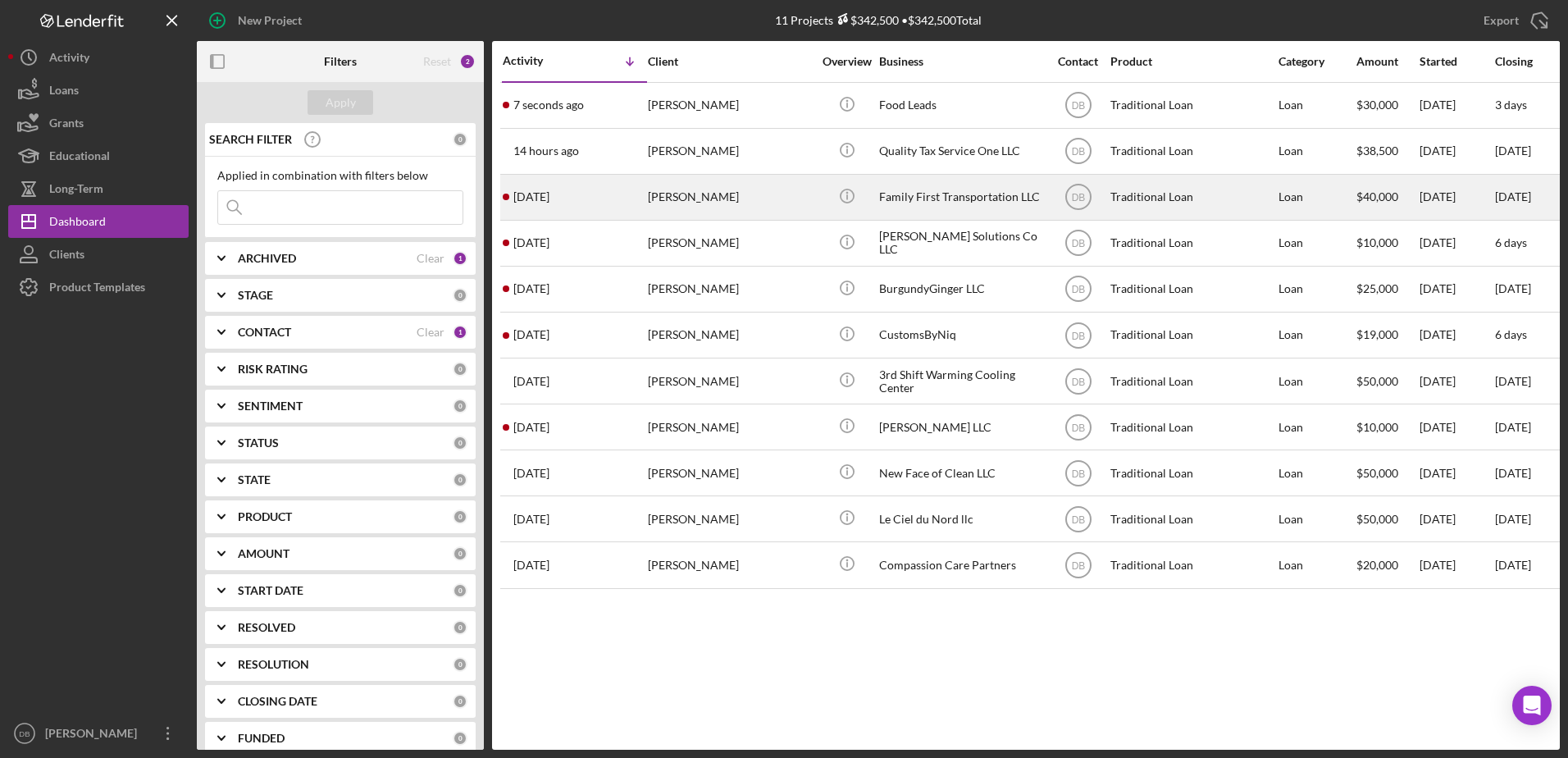
click at [599, 187] on div "[DATE] [PERSON_NAME]" at bounding box center [574, 197] width 144 height 44
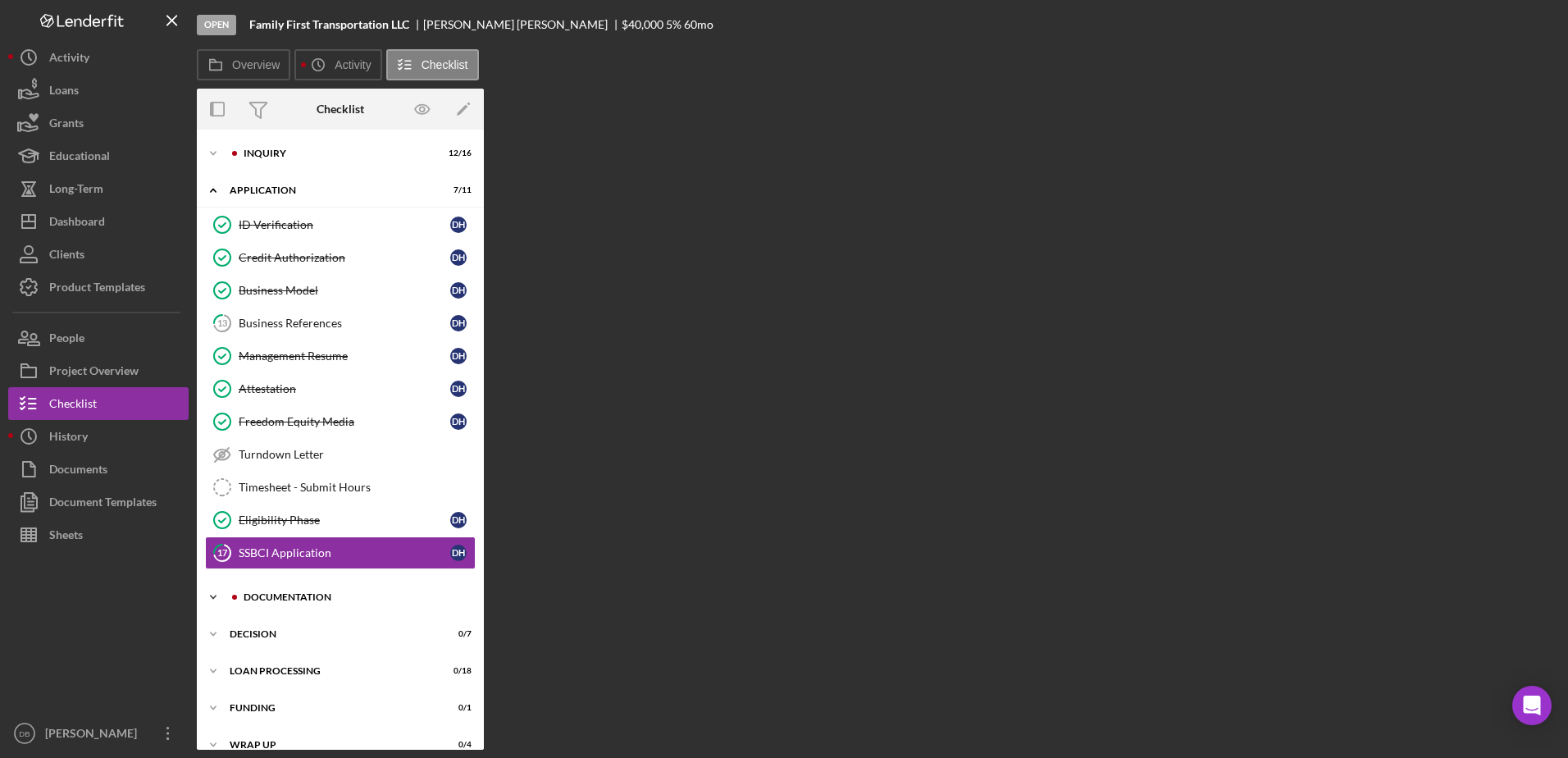
click at [281, 232] on div "ID Verification" at bounding box center [344, 224] width 212 height 13
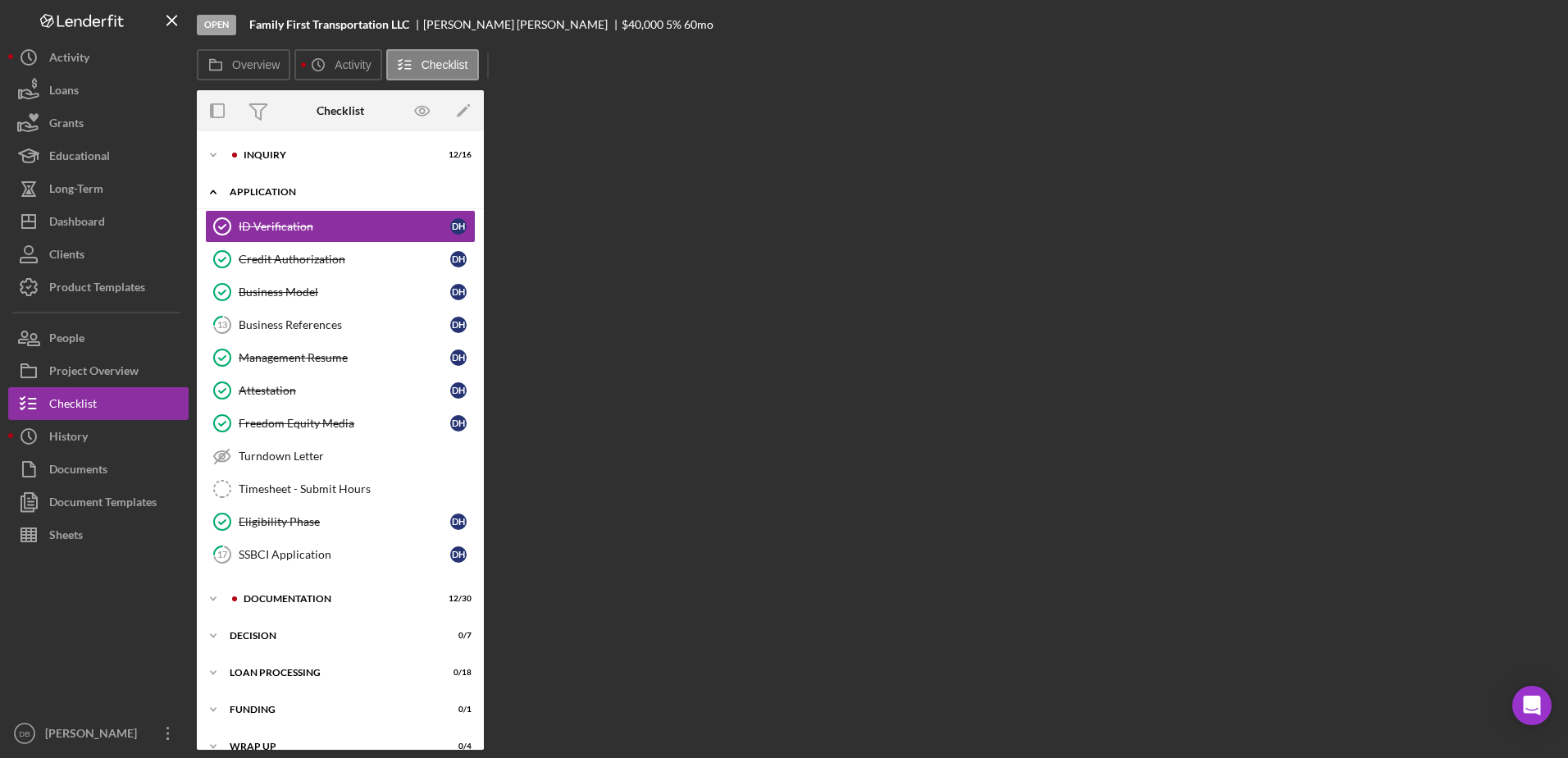
click at [257, 189] on div "Application" at bounding box center [346, 192] width 233 height 10
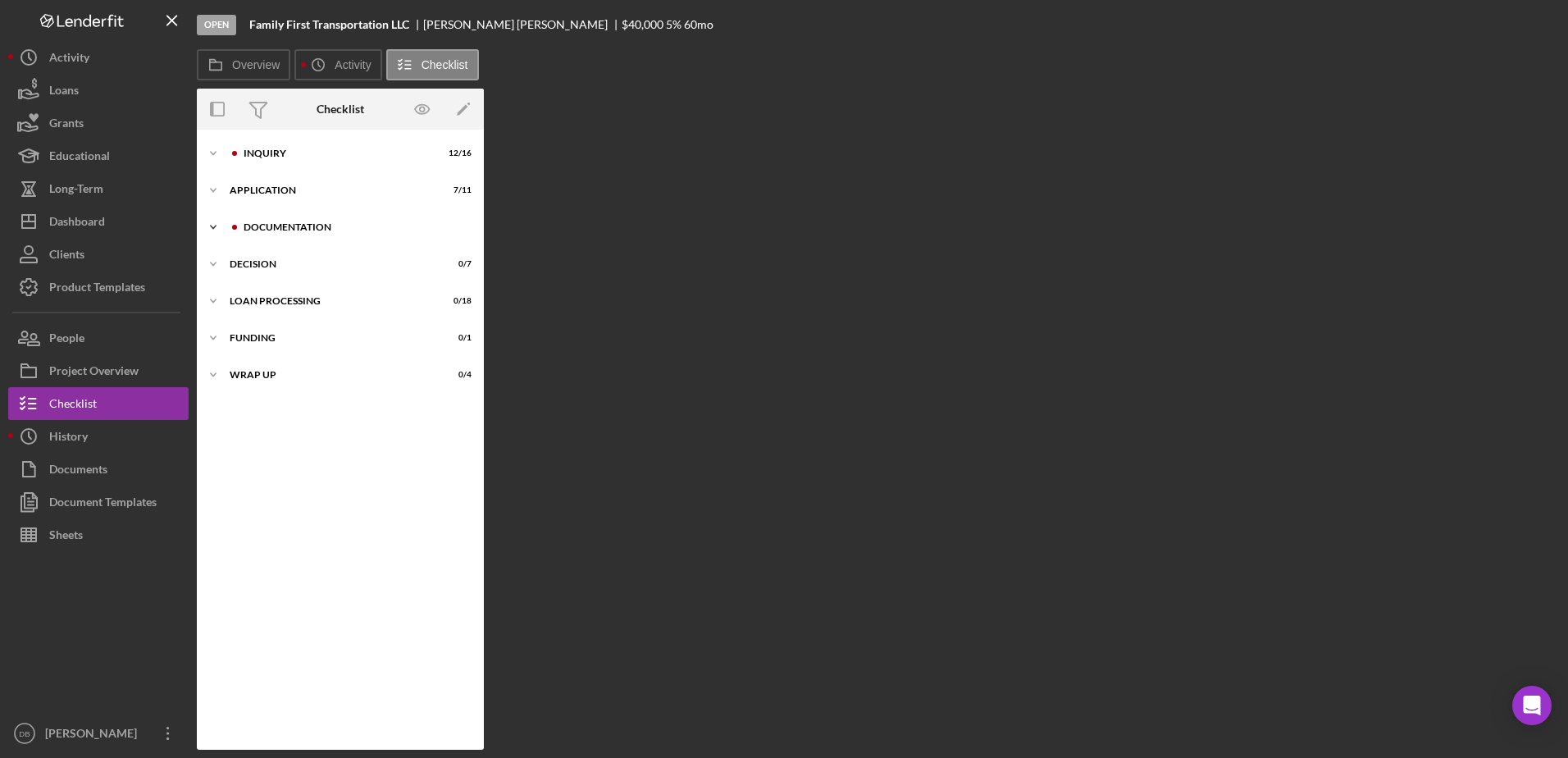
click at [266, 222] on div "Icon/Expander Documentation 12 / 30" at bounding box center [341, 228] width 287 height 33
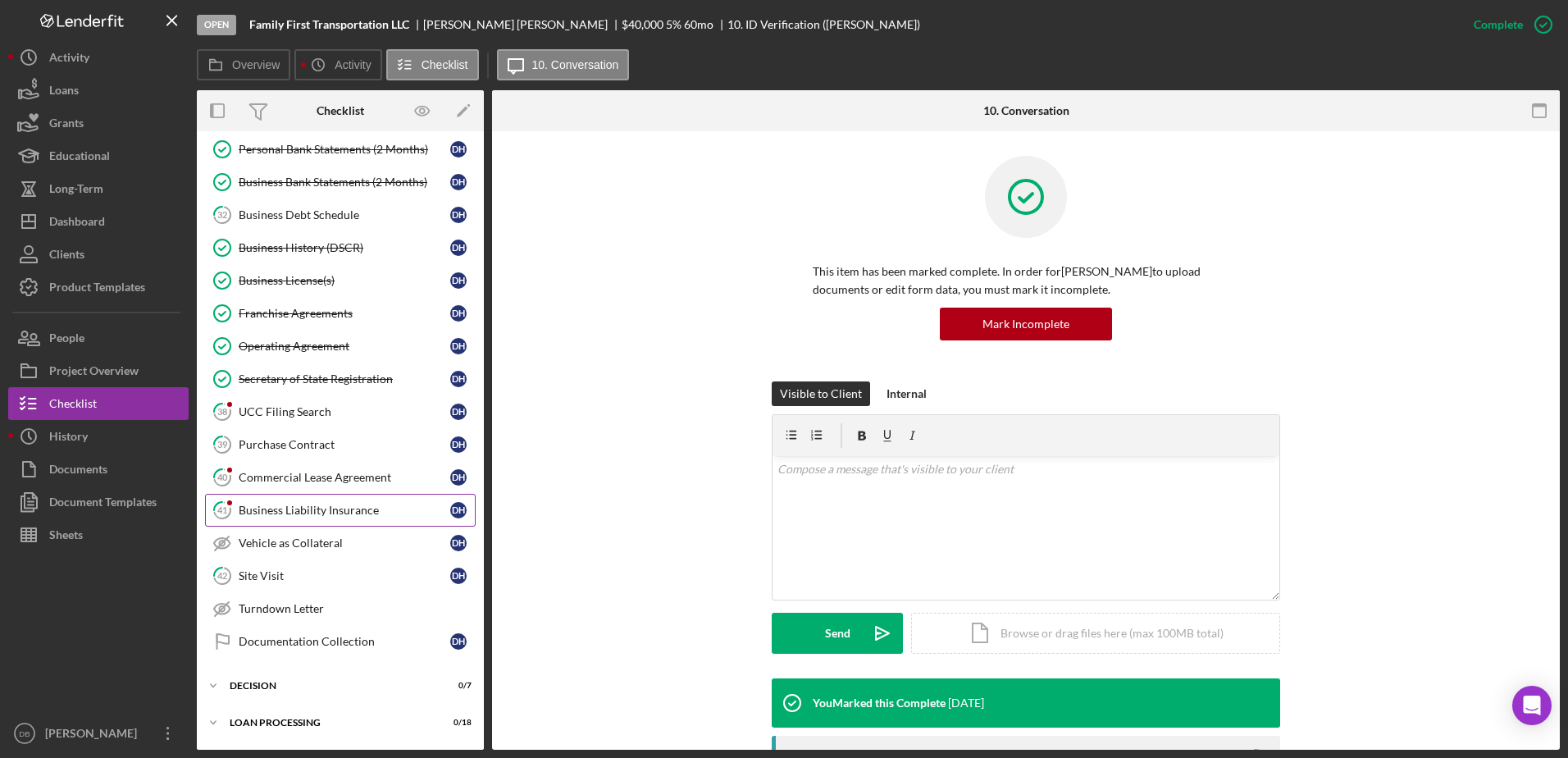
scroll to position [574, 0]
click at [292, 400] on link "38 UCC Filing Search D H" at bounding box center [340, 411] width 270 height 33
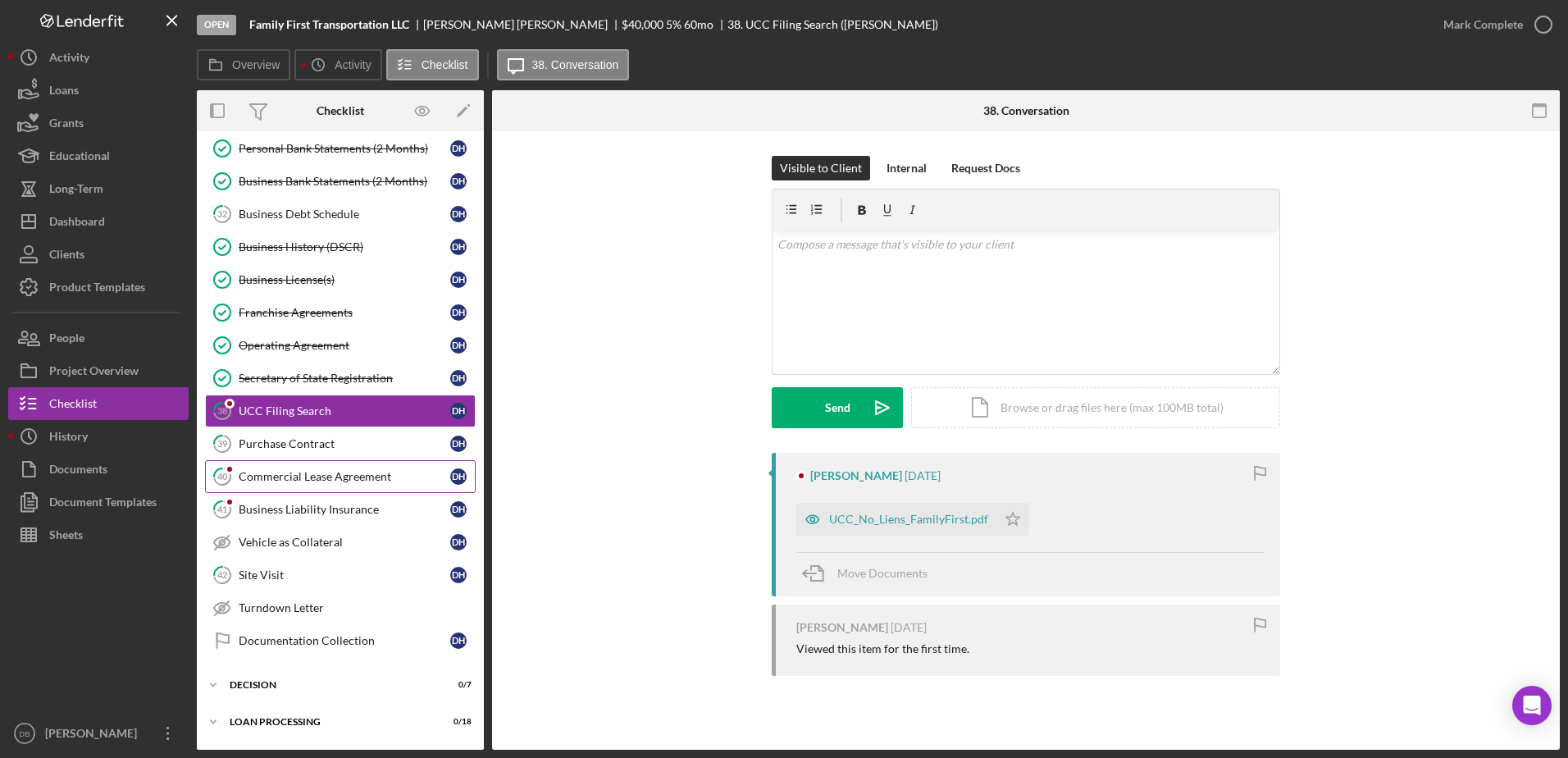
click at [312, 474] on div "Commercial Lease Agreement" at bounding box center [344, 476] width 212 height 13
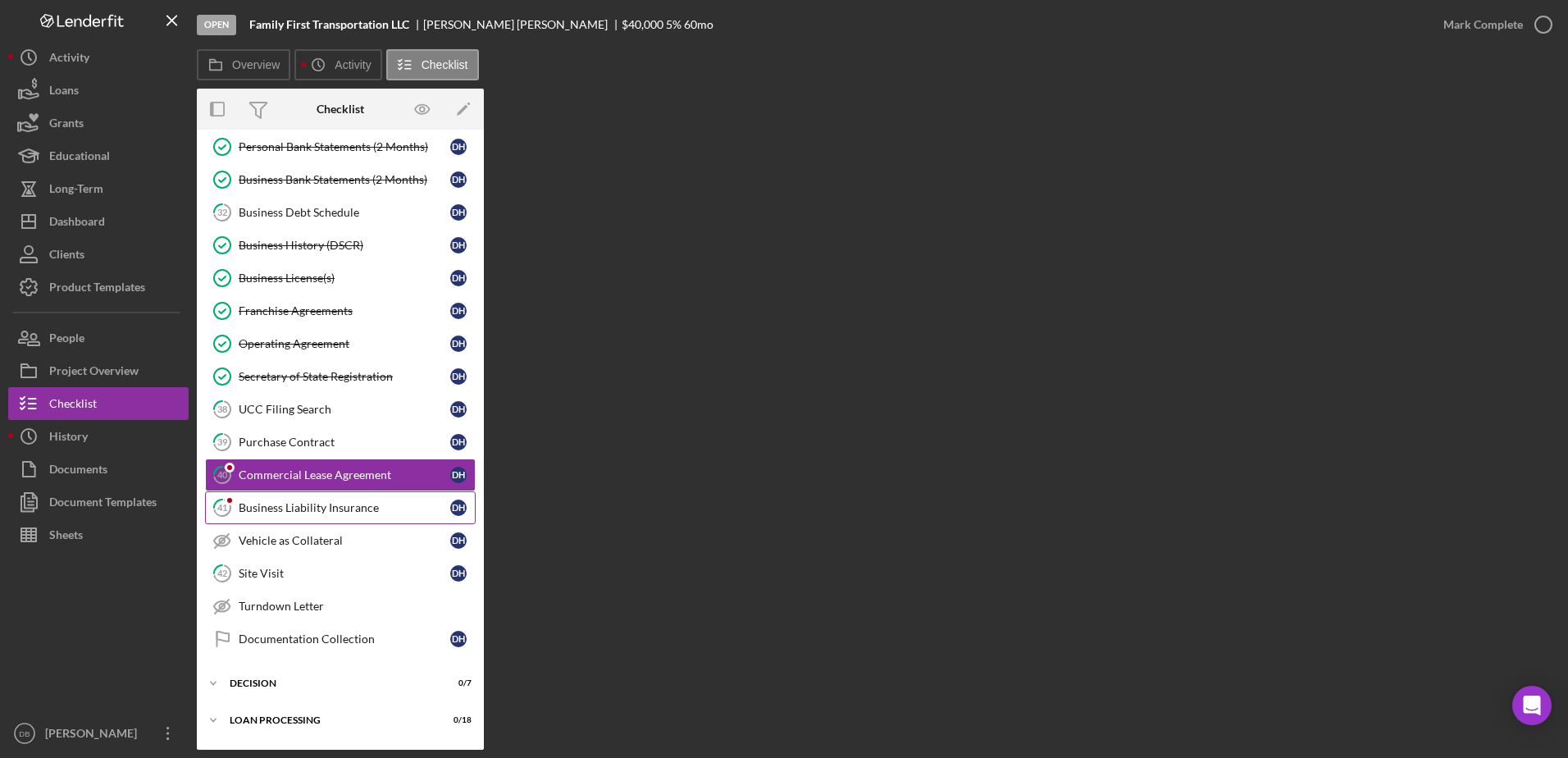
click at [312, 501] on div "Business Liability Insurance" at bounding box center [344, 507] width 212 height 13
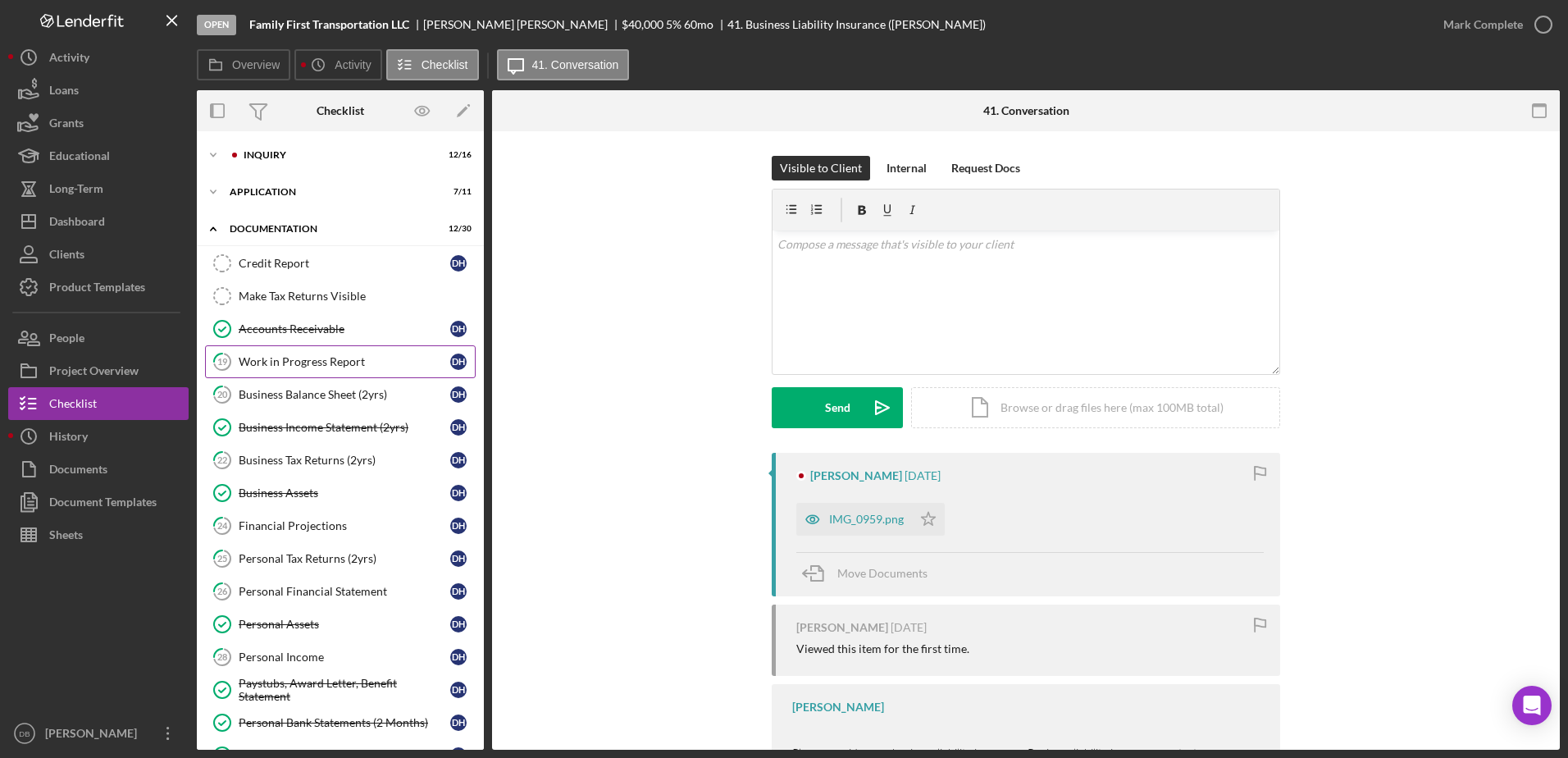
click at [306, 366] on div "Work in Progress Report" at bounding box center [344, 361] width 212 height 13
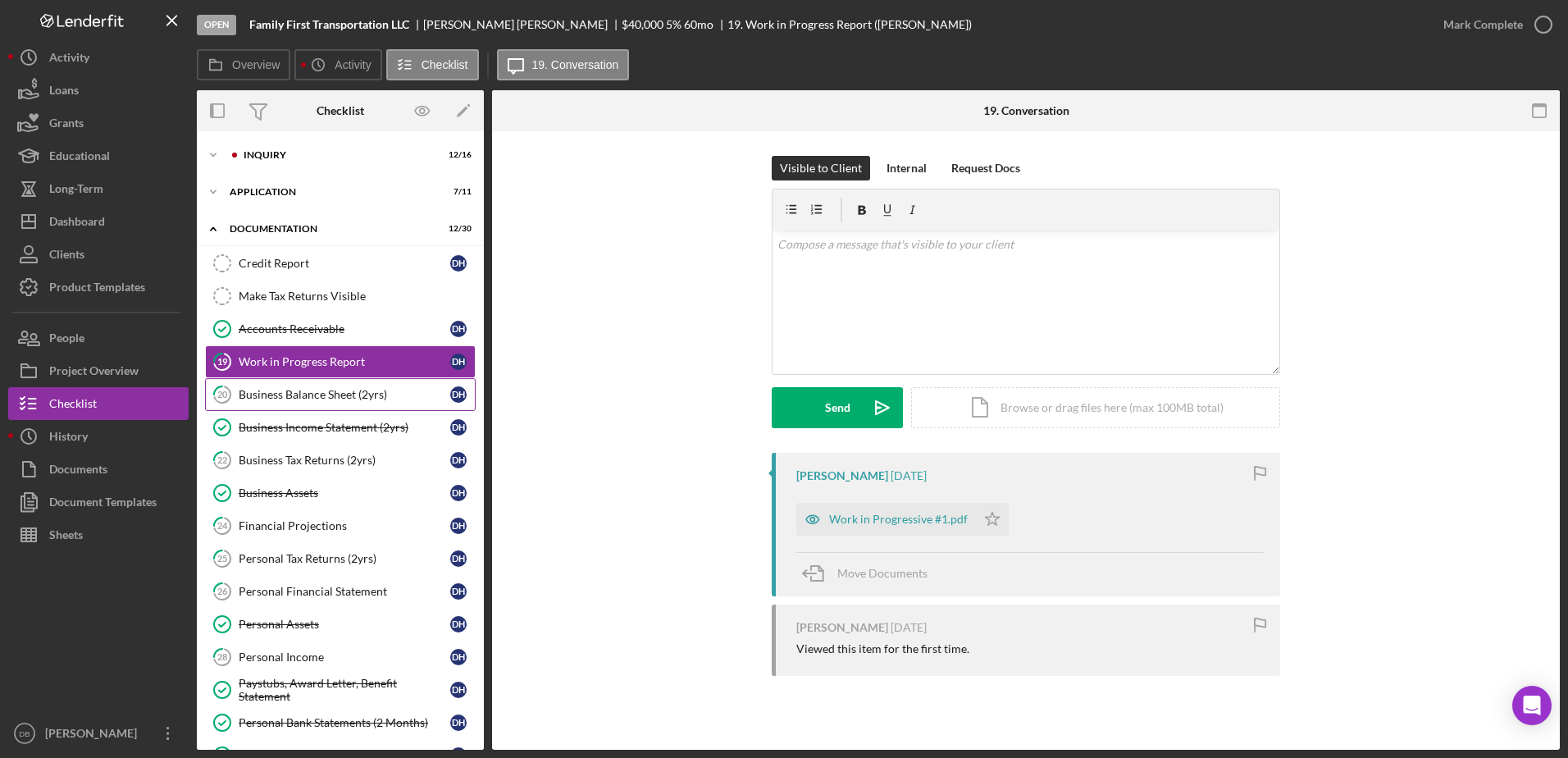
click at [293, 393] on div "Business Balance Sheet (2yrs)" at bounding box center [344, 394] width 212 height 13
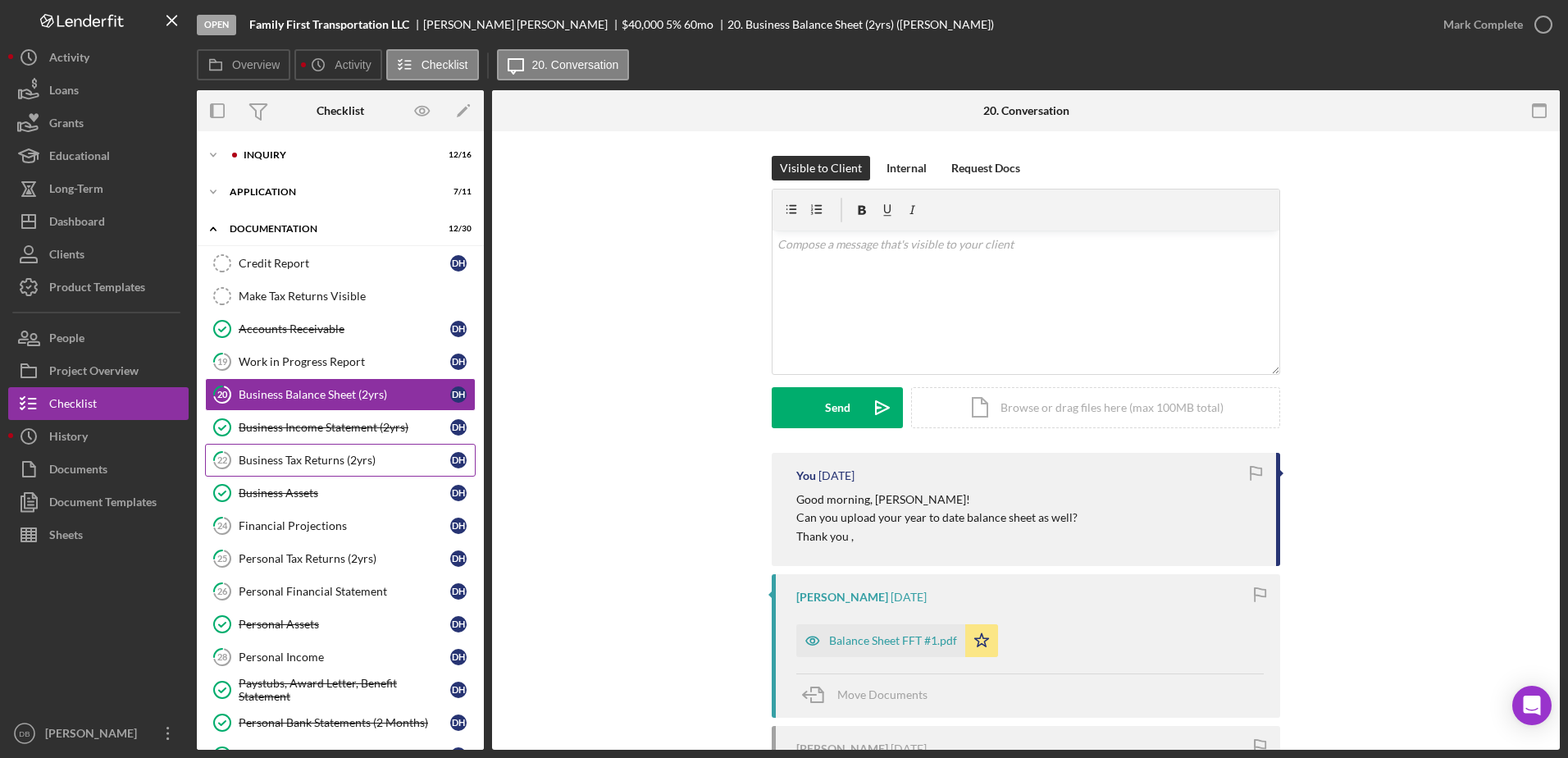
click at [338, 451] on link "22 Business Tax Returns (2yrs) D H" at bounding box center [340, 461] width 270 height 33
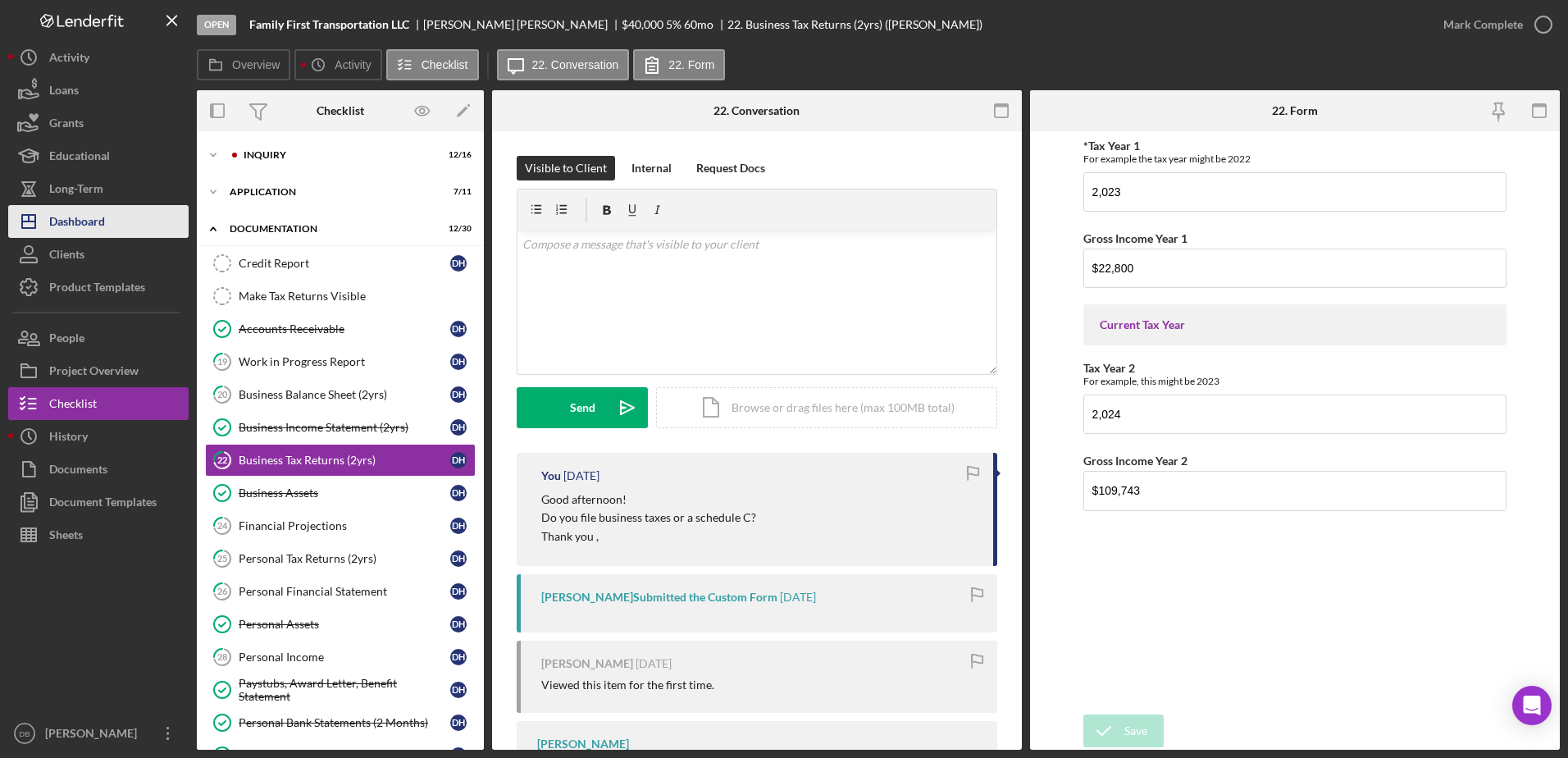
click at [101, 207] on div "Dashboard" at bounding box center [76, 224] width 56 height 37
